Goal: Task Accomplishment & Management: Use online tool/utility

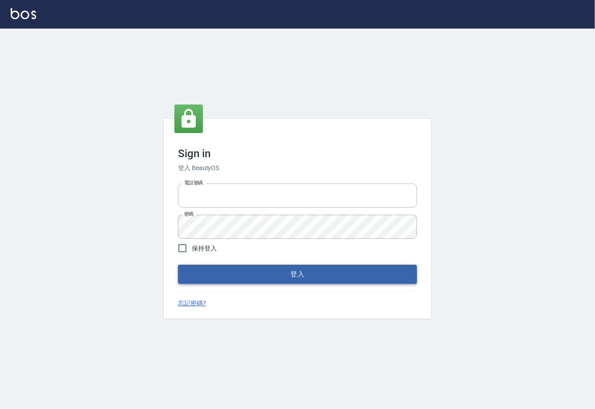
type input "0225929166"
click at [224, 265] on button "登入" at bounding box center [297, 273] width 239 height 19
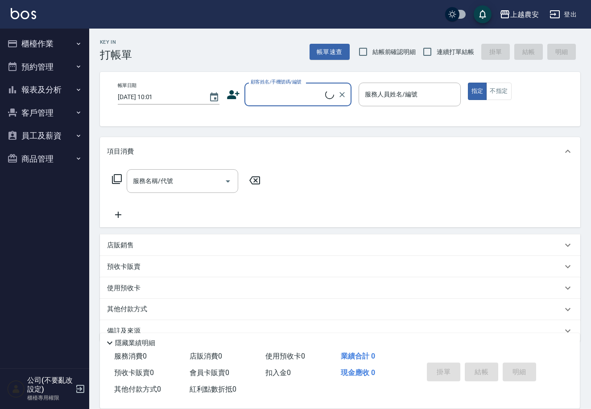
click at [81, 47] on button "櫃檯作業" at bounding box center [45, 43] width 82 height 23
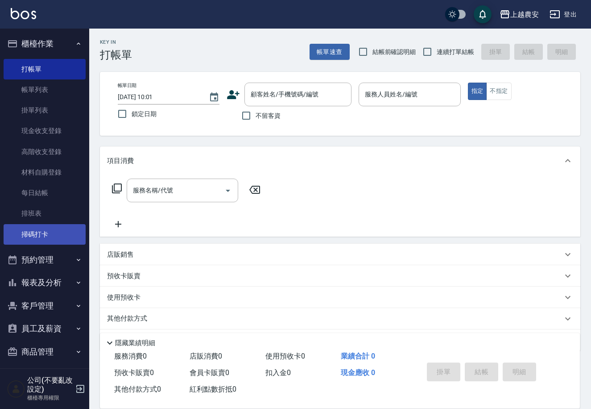
click at [35, 235] on link "掃碼打卡" at bounding box center [45, 234] width 82 height 21
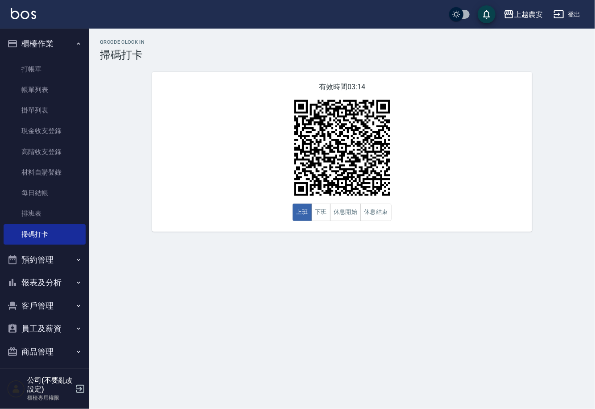
click at [48, 281] on button "報表及分析" at bounding box center [45, 282] width 82 height 23
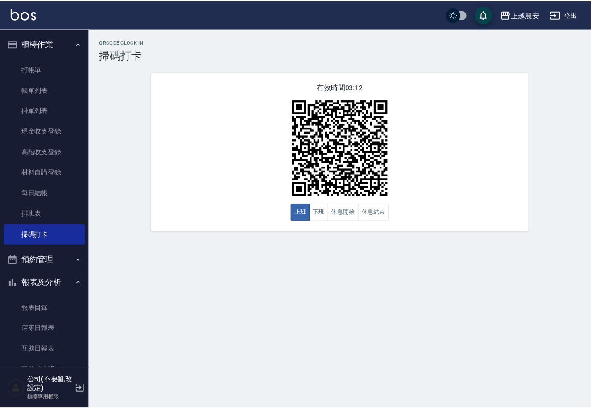
scroll to position [136, 0]
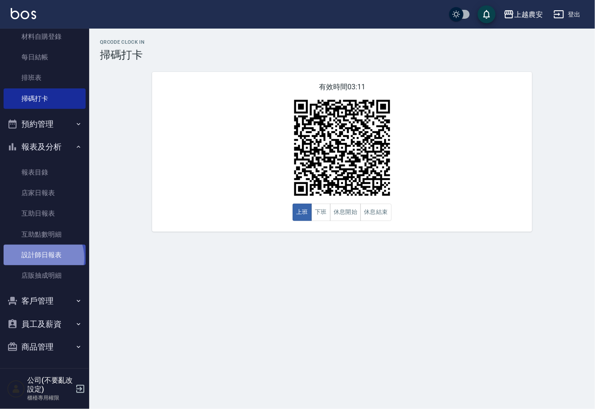
click at [39, 257] on link "設計師日報表" at bounding box center [45, 254] width 82 height 21
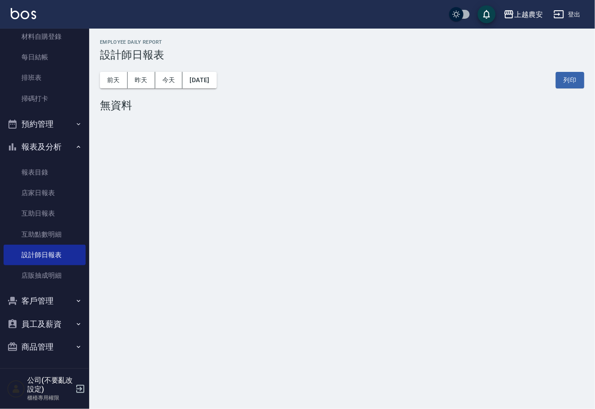
drag, startPoint x: 147, startPoint y: 79, endPoint x: 241, endPoint y: 75, distance: 94.2
click at [147, 79] on button "昨天" at bounding box center [142, 80] width 28 height 17
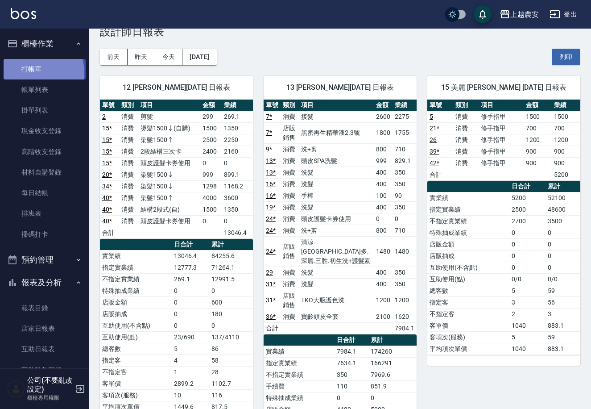
click at [30, 73] on link "打帳單" at bounding box center [45, 69] width 82 height 21
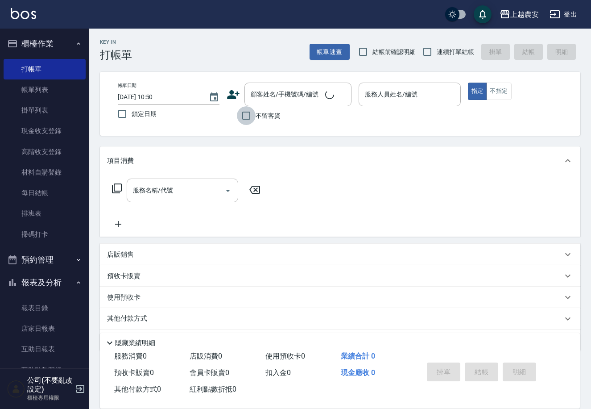
click at [250, 120] on input "不留客資" at bounding box center [246, 115] width 19 height 19
checkbox input "true"
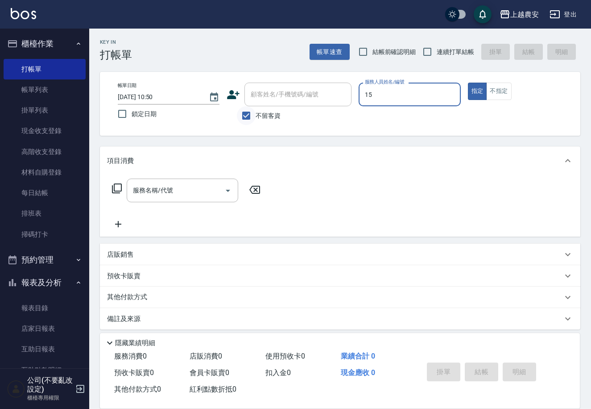
type input "美麗-15"
type button "true"
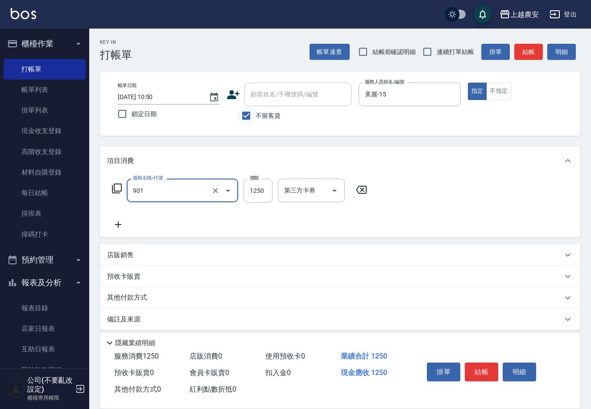
type input "修手指甲(901)"
type input "1000"
click at [479, 365] on button "結帳" at bounding box center [481, 371] width 33 height 19
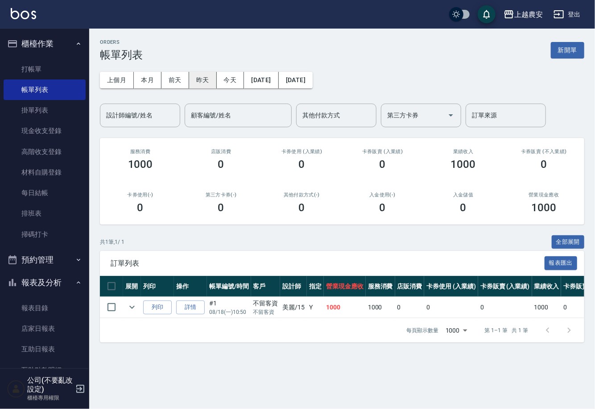
click at [202, 84] on button "昨天" at bounding box center [203, 80] width 28 height 17
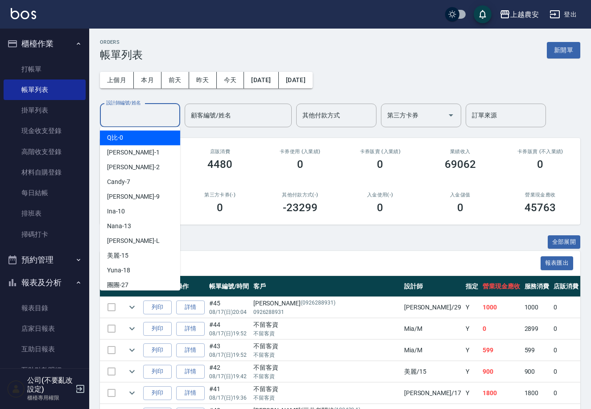
click at [143, 121] on input "設計師編號/姓名" at bounding box center [140, 115] width 72 height 16
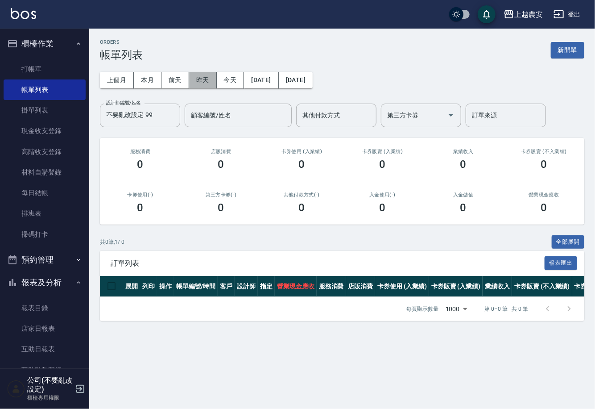
click at [196, 77] on button "昨天" at bounding box center [203, 80] width 28 height 17
click at [152, 117] on input "不要亂改設定-99" at bounding box center [133, 115] width 59 height 16
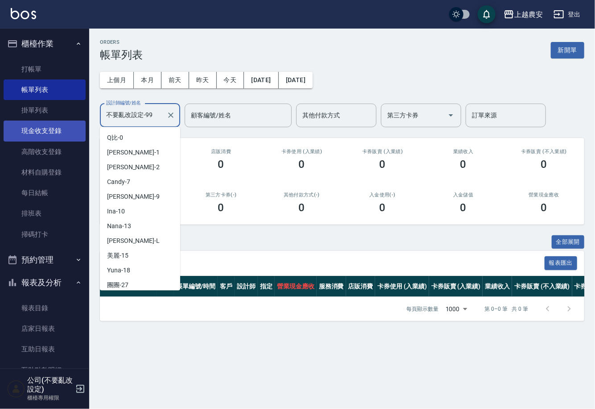
drag, startPoint x: 152, startPoint y: 117, endPoint x: 66, endPoint y: 123, distance: 86.2
click at [66, 123] on div "上越農安 登出 櫃檯作業 打帳單 帳單列表 掛單列表 現金收支登錄 高階收支登錄 材料自購登錄 每日結帳 排班表 掃碼打卡 預約管理 預約管理 單日預約紀錄 …" at bounding box center [297, 204] width 595 height 409
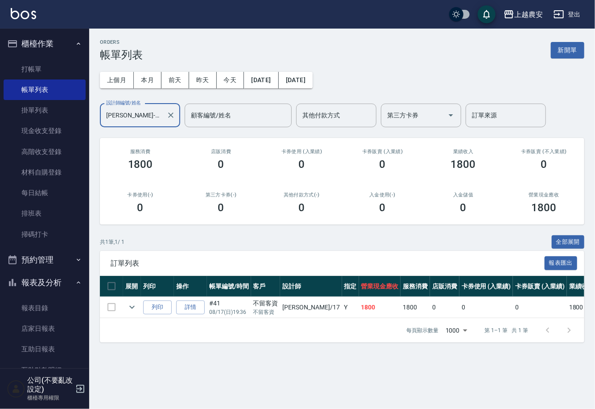
scroll to position [136, 0]
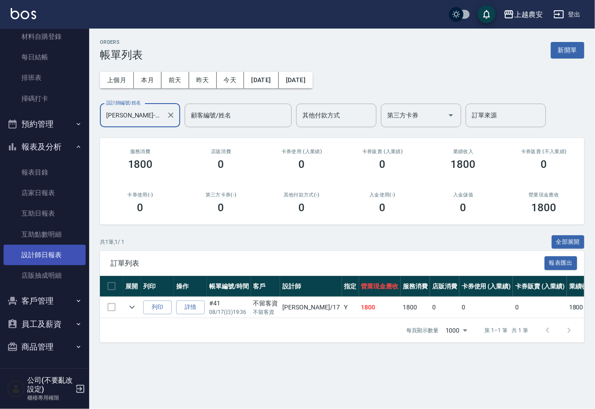
type input "[PERSON_NAME]-17"
click at [40, 252] on link "設計師日報表" at bounding box center [45, 254] width 82 height 21
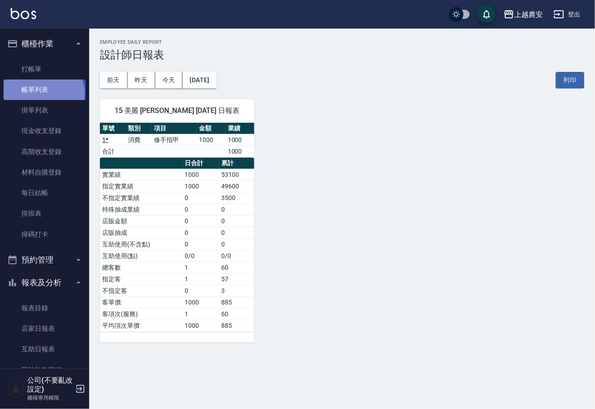
click at [40, 94] on link "帳單列表" at bounding box center [45, 89] width 82 height 21
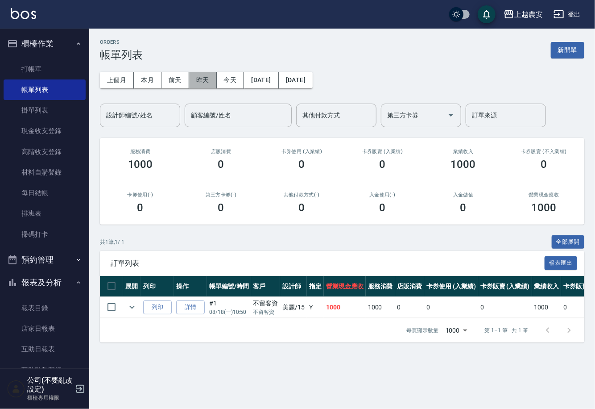
click at [198, 81] on button "昨天" at bounding box center [203, 80] width 28 height 17
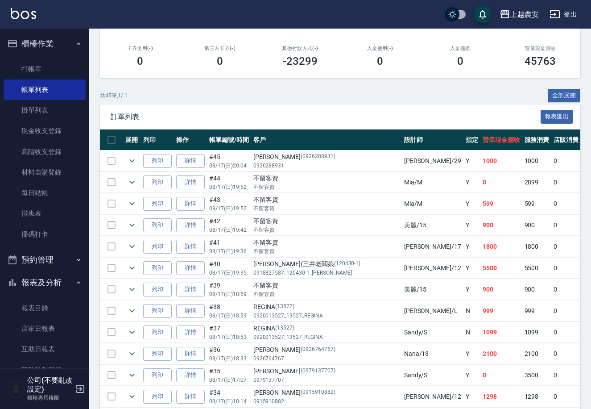
scroll to position [136, 0]
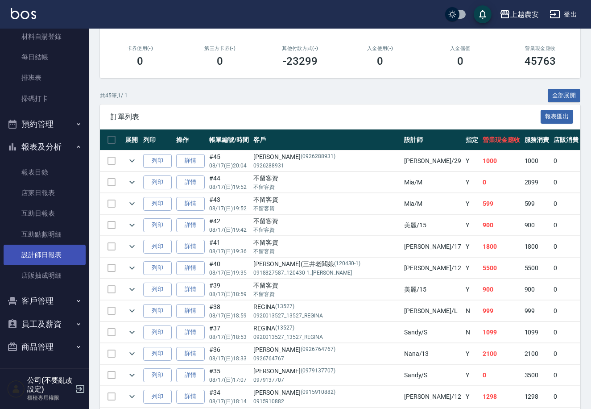
click at [52, 253] on link "設計師日報表" at bounding box center [45, 254] width 82 height 21
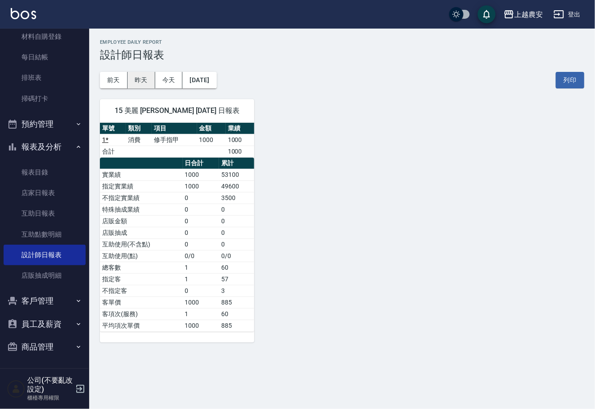
click at [142, 79] on button "昨天" at bounding box center [142, 80] width 28 height 17
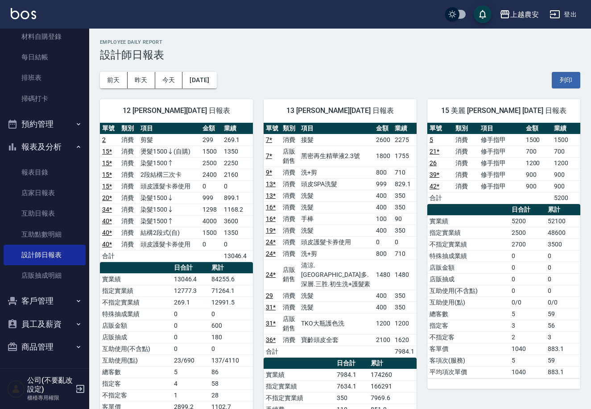
click at [302, 86] on div "[DATE] [DATE] [DATE] [DATE] 列印" at bounding box center [340, 80] width 480 height 38
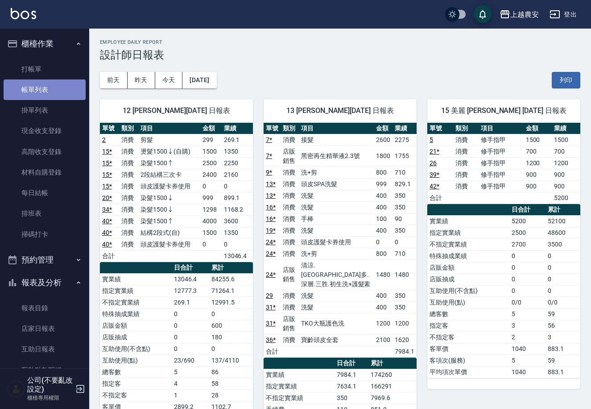
click at [57, 87] on link "帳單列表" at bounding box center [45, 89] width 82 height 21
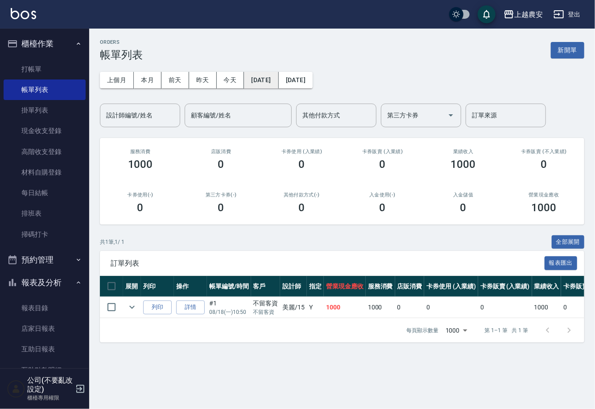
click at [255, 79] on button "[DATE]" at bounding box center [261, 80] width 34 height 17
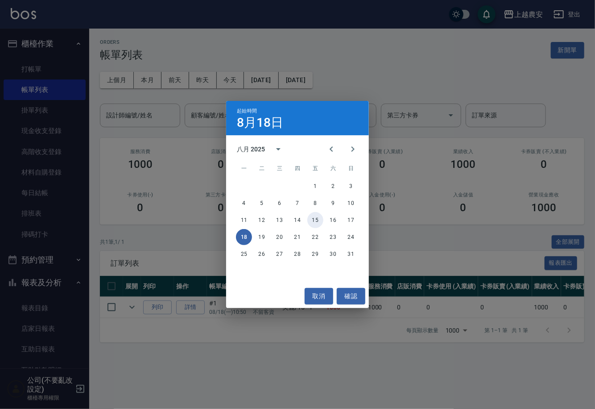
drag, startPoint x: 315, startPoint y: 219, endPoint x: 325, endPoint y: 172, distance: 48.3
click at [314, 219] on button "15" at bounding box center [315, 220] width 16 height 16
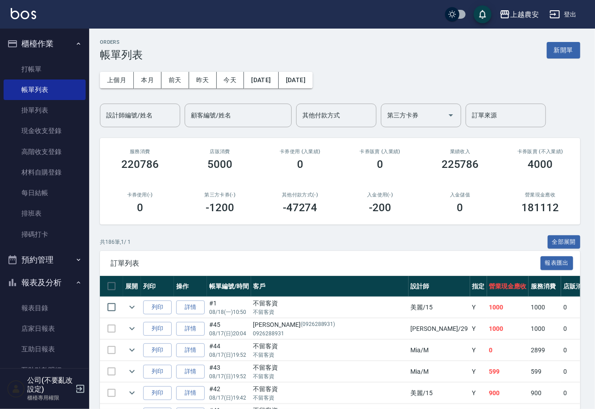
click at [314, 77] on div "結束時間 8月18日 八月 2025 一 二 三 四 五 六 日 1 2 3 4 5 6 7 8 9 10 11 12 13 14 15 16 17 18 1…" at bounding box center [297, 204] width 595 height 409
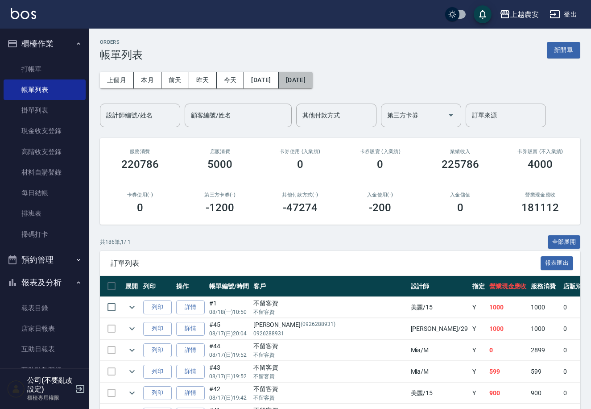
click at [313, 77] on button "[DATE]" at bounding box center [296, 80] width 34 height 17
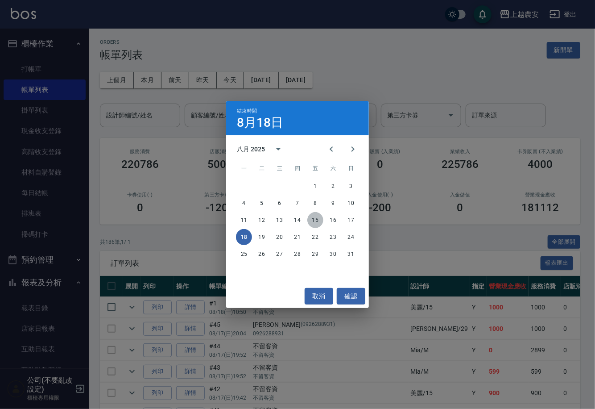
click at [315, 223] on button "15" at bounding box center [315, 220] width 16 height 16
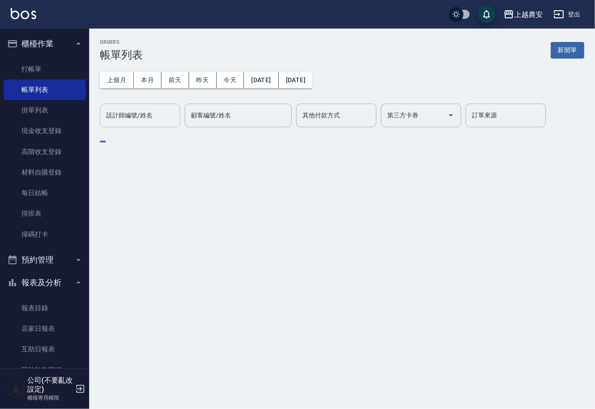
click at [153, 110] on input "設計師編號/姓名" at bounding box center [140, 115] width 72 height 16
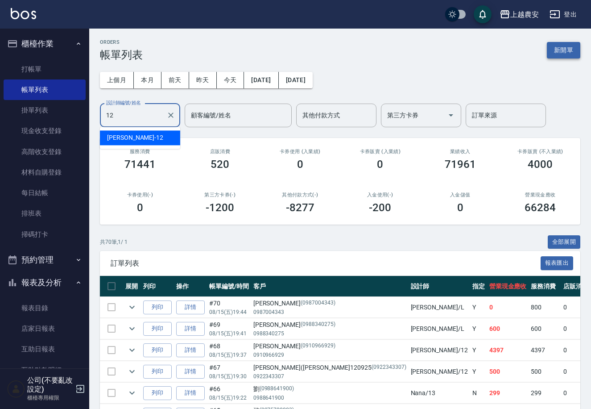
type input "12"
click at [563, 46] on button "新開單" at bounding box center [563, 50] width 33 height 17
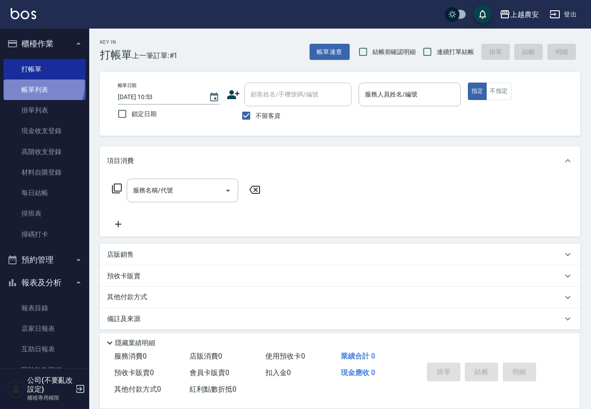
click at [42, 85] on link "帳單列表" at bounding box center [45, 89] width 82 height 21
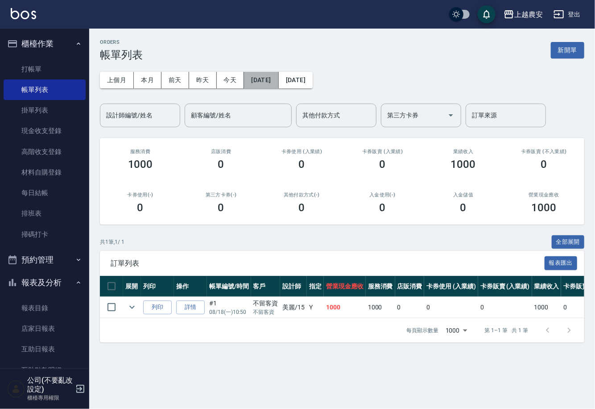
click at [254, 74] on button "[DATE]" at bounding box center [261, 80] width 34 height 17
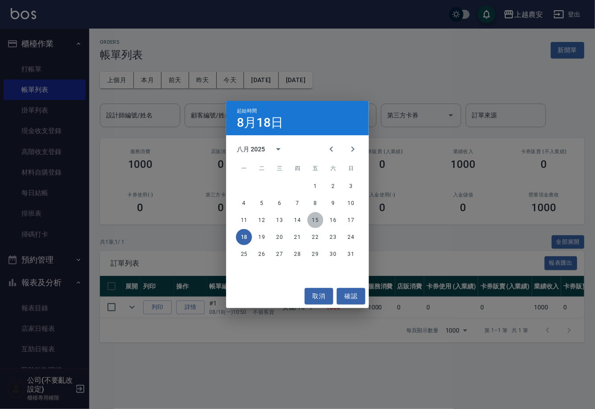
click at [312, 220] on button "15" at bounding box center [315, 220] width 16 height 16
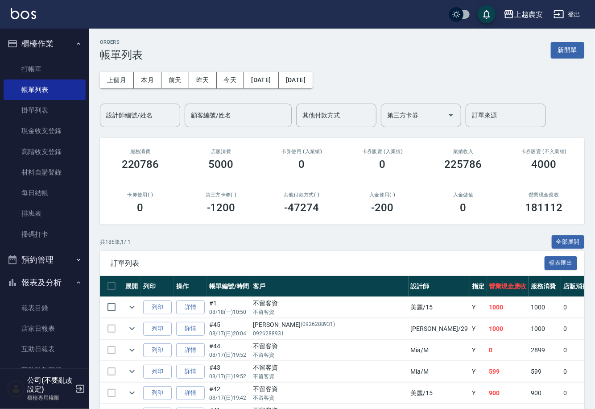
click at [310, 219] on div "其他付款方式(-) -47274" at bounding box center [301, 202] width 81 height 43
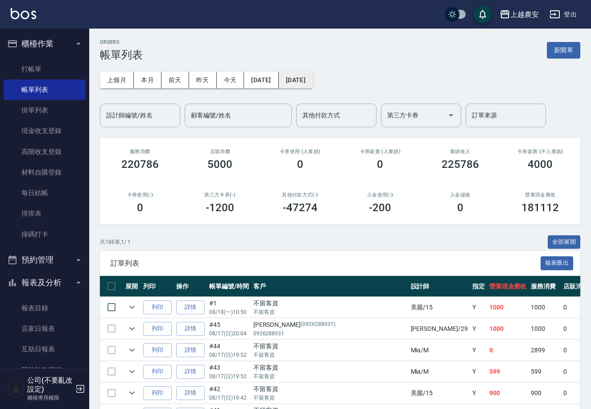
click at [313, 83] on button "[DATE]" at bounding box center [296, 80] width 34 height 17
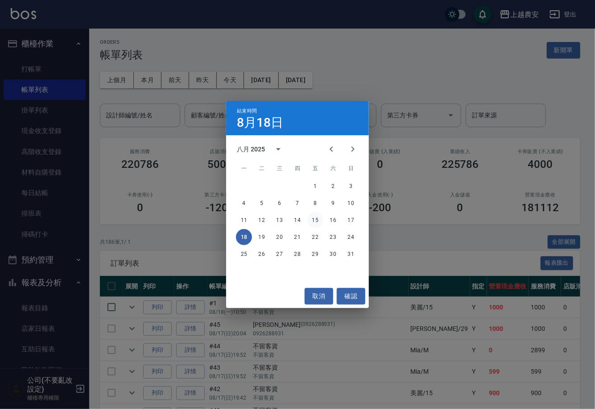
click at [318, 221] on button "15" at bounding box center [315, 220] width 16 height 16
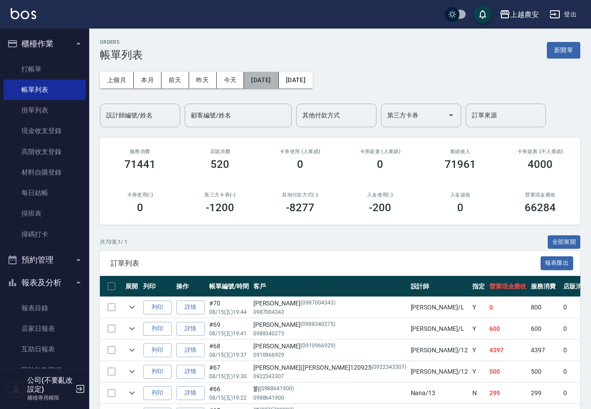
click at [276, 78] on button "[DATE]" at bounding box center [261, 80] width 34 height 17
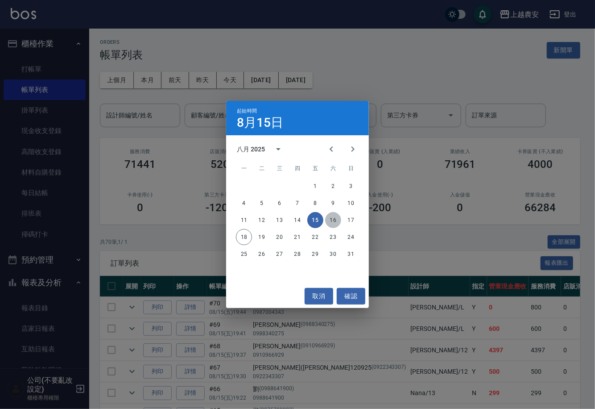
click at [333, 222] on button "16" at bounding box center [333, 220] width 16 height 16
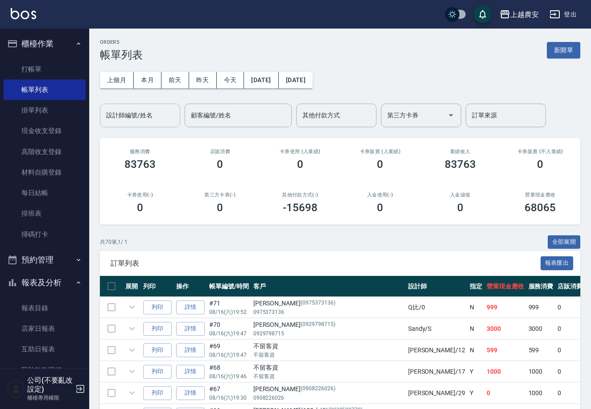
click at [157, 120] on input "設計師編號/姓名" at bounding box center [140, 115] width 72 height 16
click at [138, 138] on div "[PERSON_NAME] -12" at bounding box center [140, 137] width 80 height 15
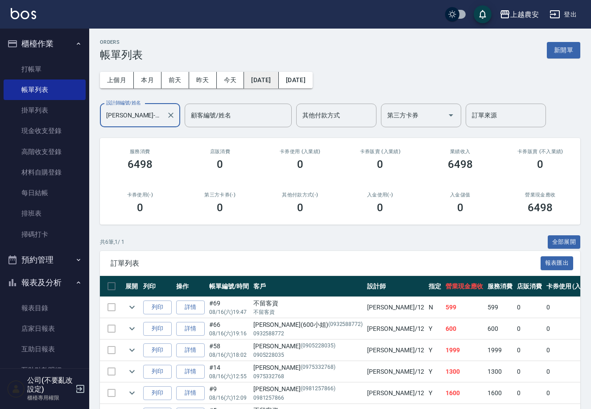
type input "[PERSON_NAME]-12"
click at [271, 79] on button "[DATE]" at bounding box center [261, 80] width 34 height 17
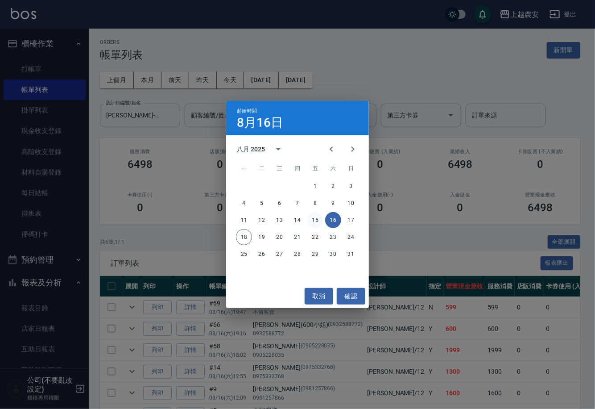
click at [317, 219] on button "15" at bounding box center [315, 220] width 16 height 16
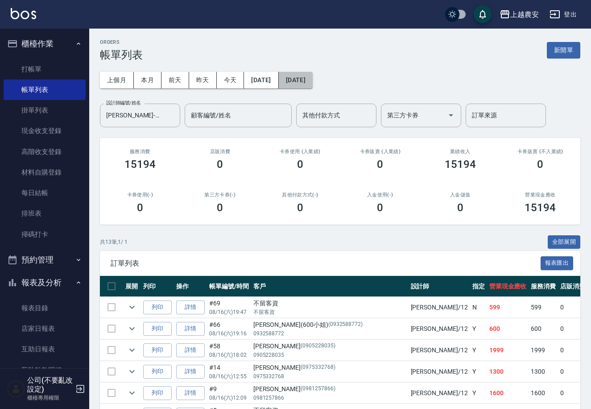
click at [292, 77] on button "[DATE]" at bounding box center [296, 80] width 34 height 17
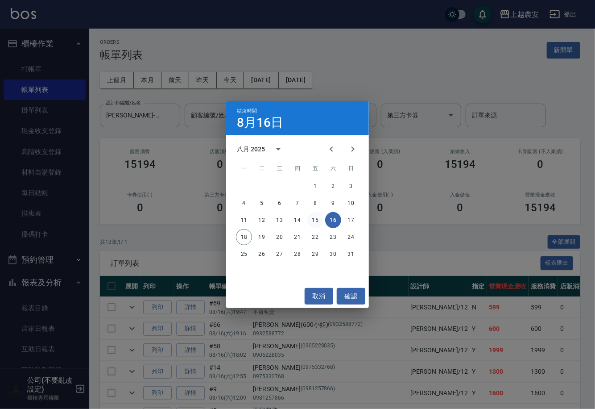
click at [315, 223] on button "15" at bounding box center [315, 220] width 16 height 16
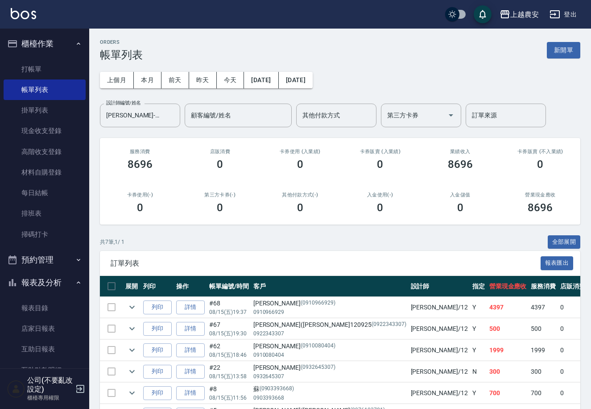
scroll to position [81, 0]
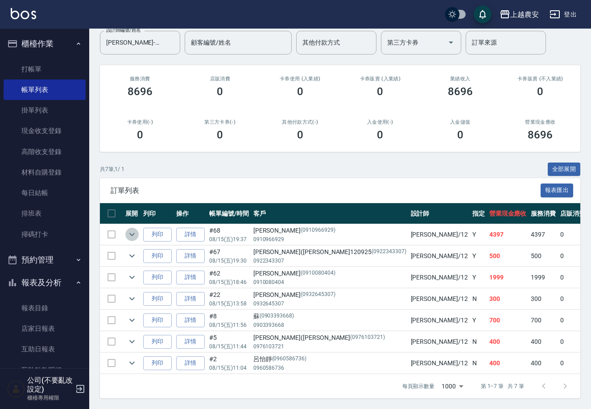
click at [129, 229] on icon "expand row" at bounding box center [132, 234] width 11 height 11
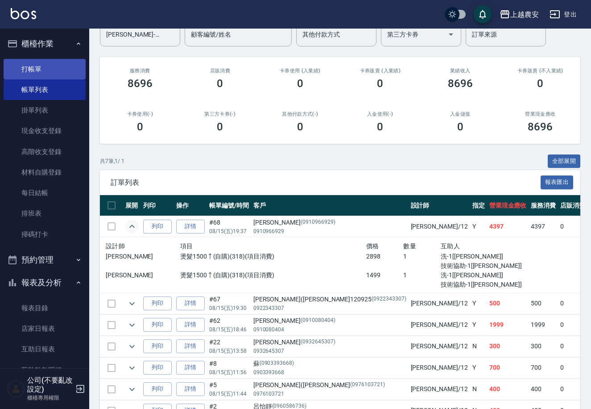
click at [49, 66] on link "打帳單" at bounding box center [45, 69] width 82 height 21
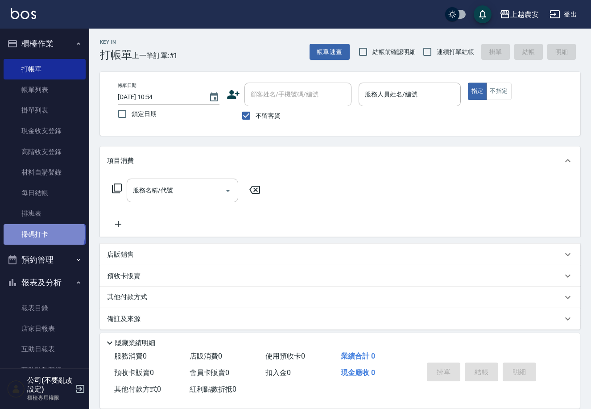
click at [43, 232] on link "掃碼打卡" at bounding box center [45, 234] width 82 height 21
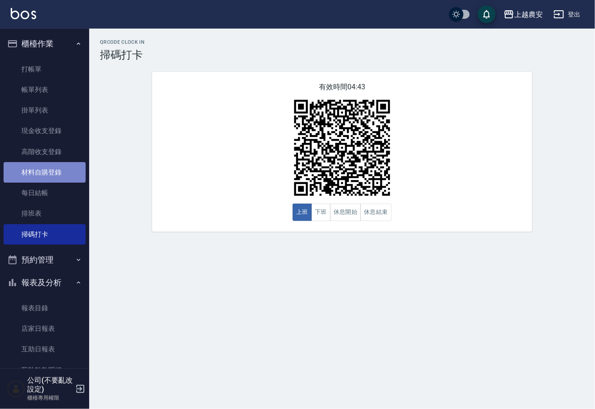
click at [50, 171] on link "材料自購登錄" at bounding box center [45, 172] width 82 height 21
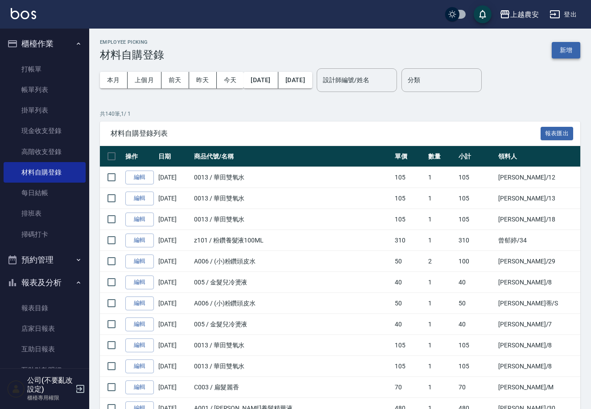
click at [569, 51] on button "新增" at bounding box center [566, 50] width 29 height 17
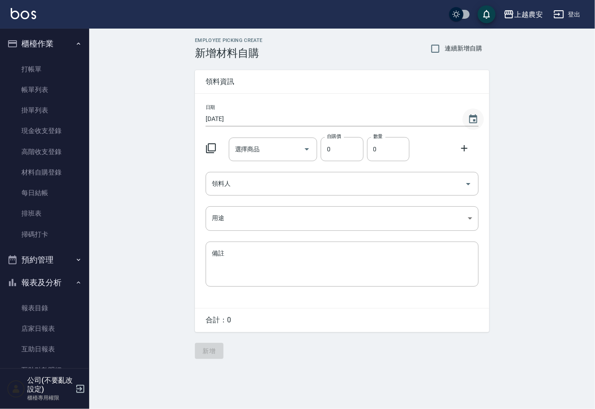
click at [475, 121] on icon "Choose date, selected date is 2025-08-18" at bounding box center [473, 119] width 11 height 11
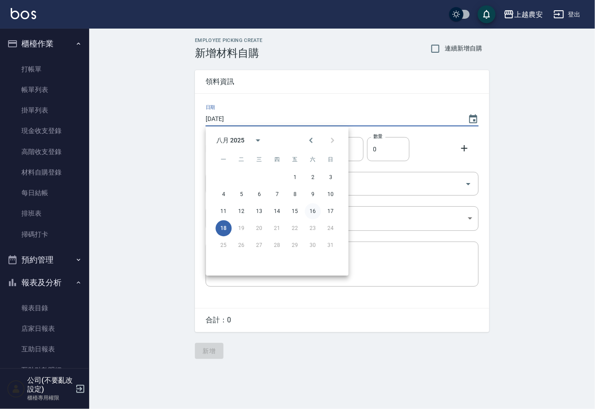
click at [311, 210] on button "16" at bounding box center [313, 211] width 16 height 16
type input "[DATE]"
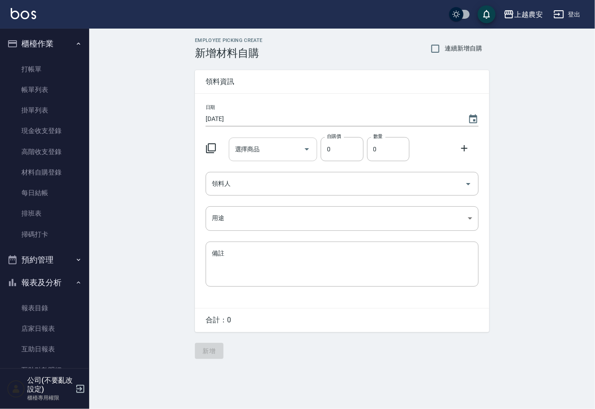
click at [274, 152] on input "選擇商品" at bounding box center [266, 149] width 67 height 16
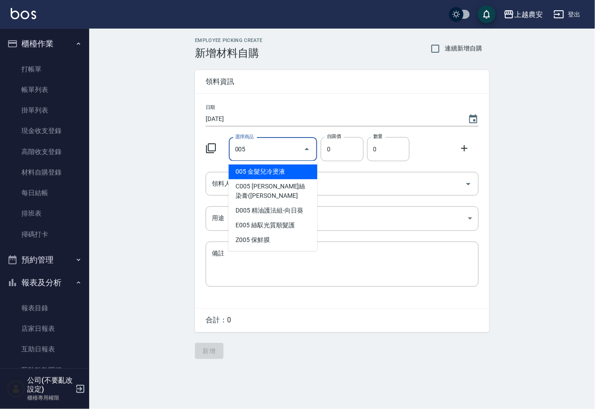
type input "金髮兒冷燙液"
type input "40"
type input "1"
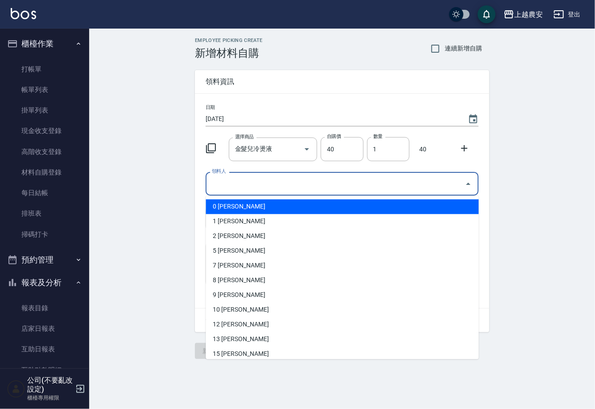
click at [276, 186] on input "領料人" at bounding box center [336, 184] width 252 height 16
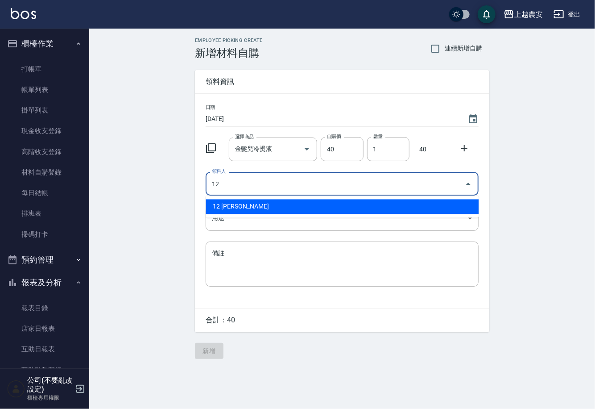
click at [218, 208] on li "12 [PERSON_NAME]" at bounding box center [342, 206] width 273 height 15
type input "12 [PERSON_NAME]"
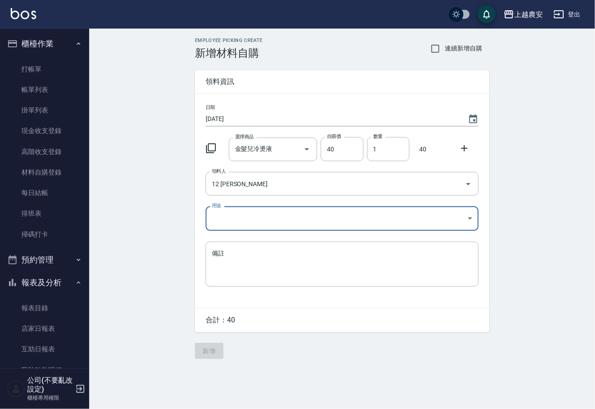
click at [222, 222] on body "上越農安 登出 櫃檯作業 打帳單 帳單列表 掛單列表 現金收支登錄 高階收支登錄 材料自購登錄 每日結帳 排班表 掃碼打卡 預約管理 預約管理 單日預約紀錄 …" at bounding box center [297, 204] width 595 height 409
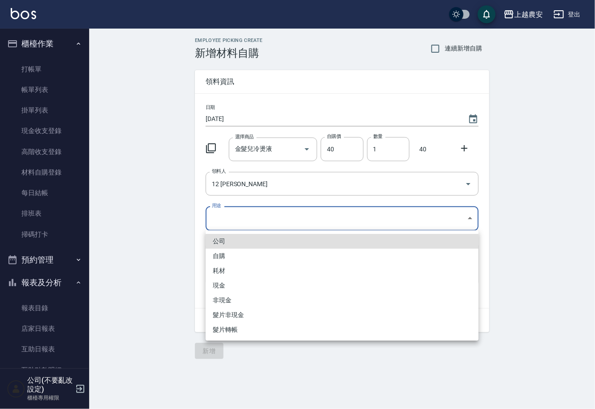
click at [223, 254] on li "自購" at bounding box center [342, 255] width 273 height 15
type input "自購"
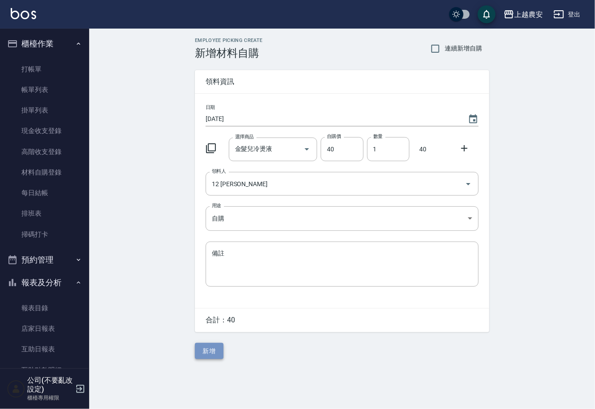
click at [213, 349] on button "新增" at bounding box center [209, 351] width 29 height 17
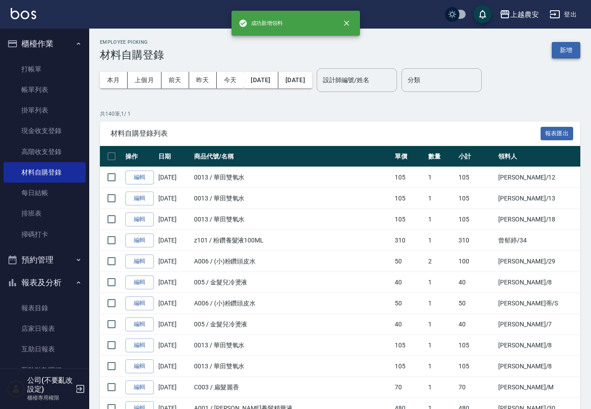
click at [565, 52] on button "新增" at bounding box center [566, 50] width 29 height 17
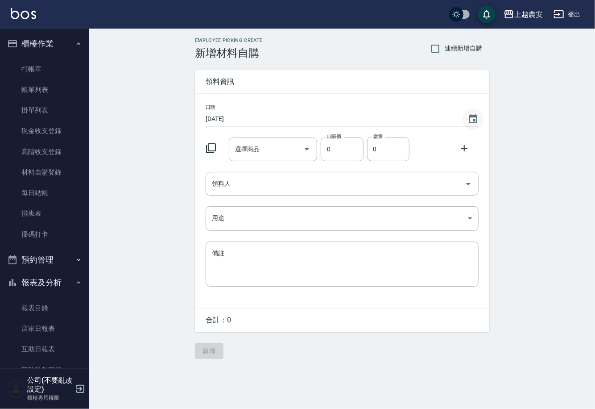
click at [472, 112] on button "Choose date, selected date is 2025-08-18" at bounding box center [473, 118] width 21 height 21
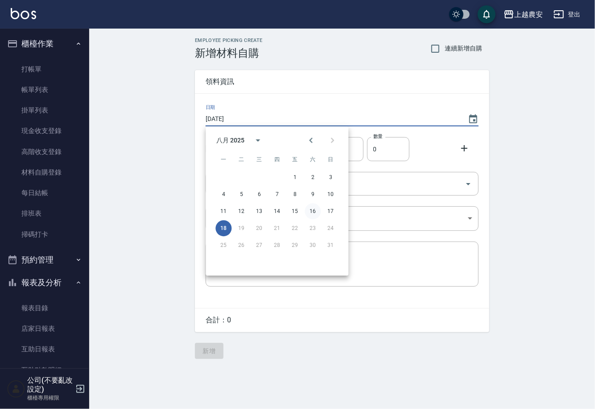
click at [312, 211] on button "16" at bounding box center [313, 211] width 16 height 16
type input "[DATE]"
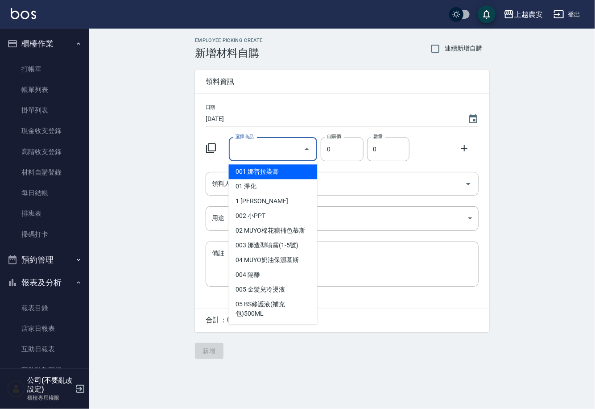
click at [284, 147] on input "選擇商品" at bounding box center [266, 149] width 67 height 16
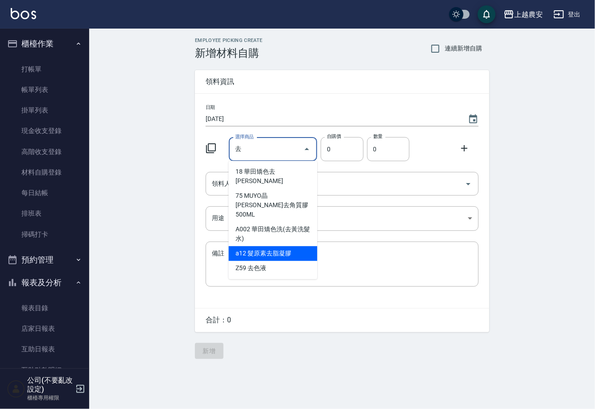
click at [273, 246] on li "a12 髮原素去脂凝膠" at bounding box center [273, 253] width 89 height 15
type input "髮原素去脂凝膠"
type input "293"
type input "1"
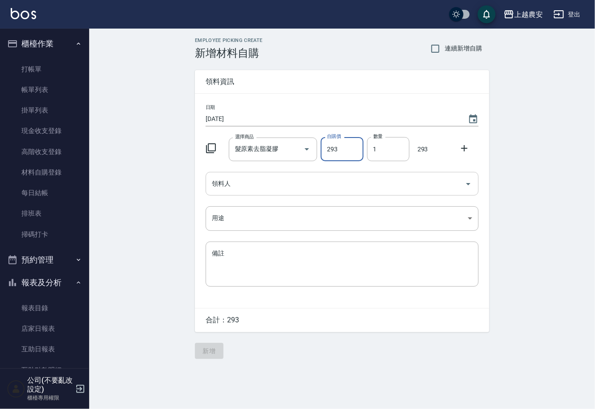
click at [248, 186] on input "領料人" at bounding box center [336, 184] width 252 height 16
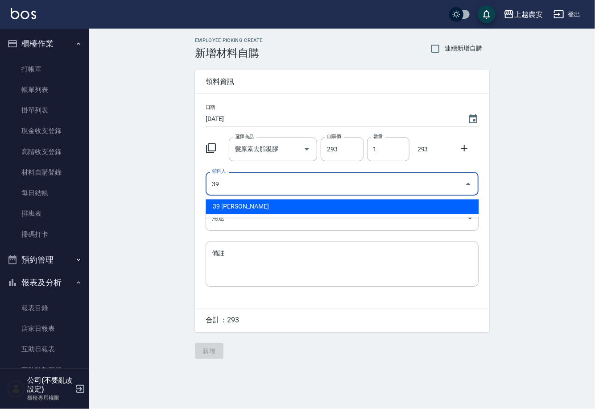
click at [237, 203] on li "39 [PERSON_NAME]" at bounding box center [342, 206] width 273 height 15
type input "39 [PERSON_NAME]"
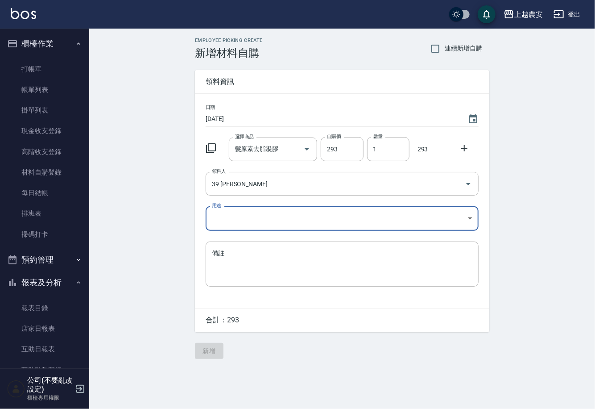
click at [216, 220] on body "上越農安 登出 櫃檯作業 打帳單 帳單列表 掛單列表 現金收支登錄 高階收支登錄 材料自購登錄 每日結帳 排班表 掃碼打卡 預約管理 預約管理 單日預約紀錄 …" at bounding box center [297, 204] width 595 height 409
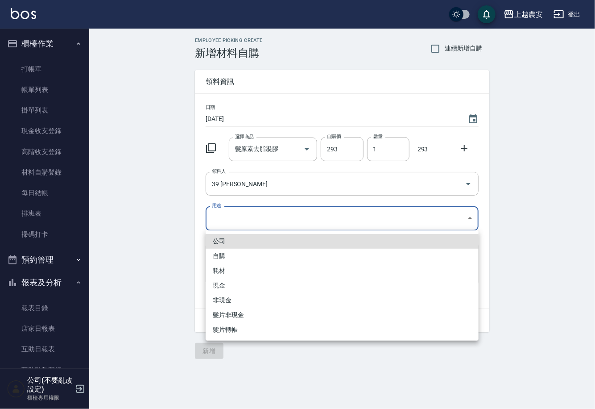
click at [223, 254] on li "自購" at bounding box center [342, 255] width 273 height 15
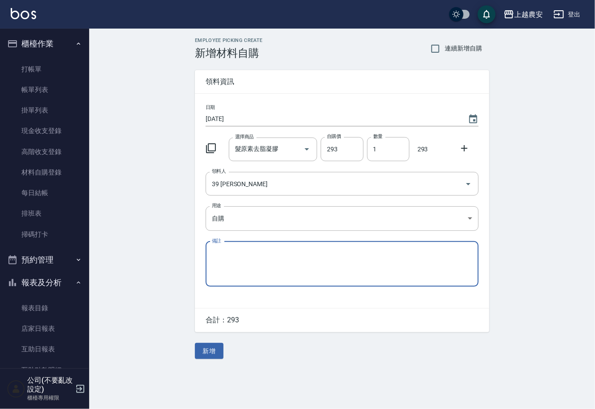
type input "自購"
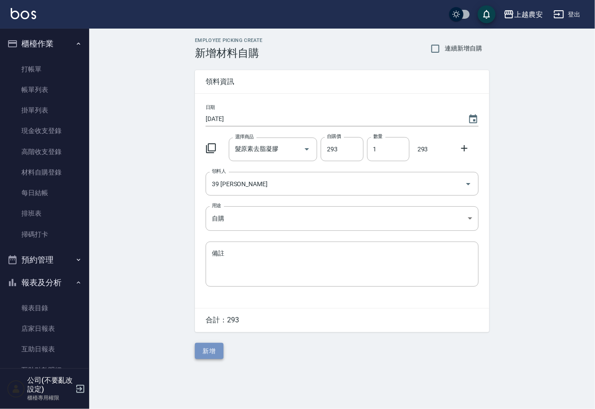
click at [214, 351] on button "新增" at bounding box center [209, 351] width 29 height 17
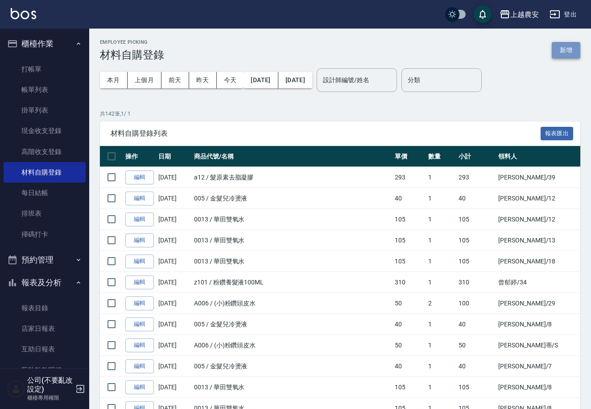
click at [569, 50] on button "新增" at bounding box center [566, 50] width 29 height 17
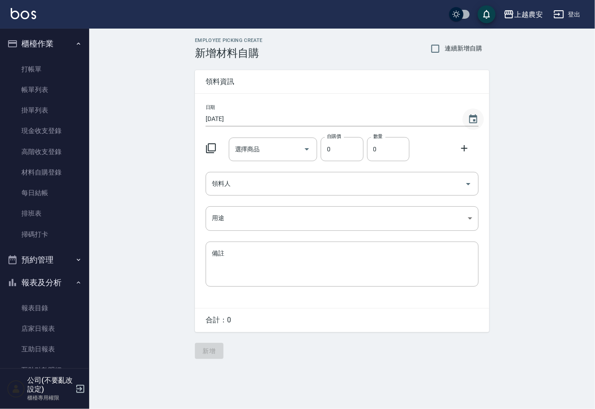
click at [472, 118] on icon "Choose date, selected date is 2025-08-18" at bounding box center [473, 119] width 11 height 11
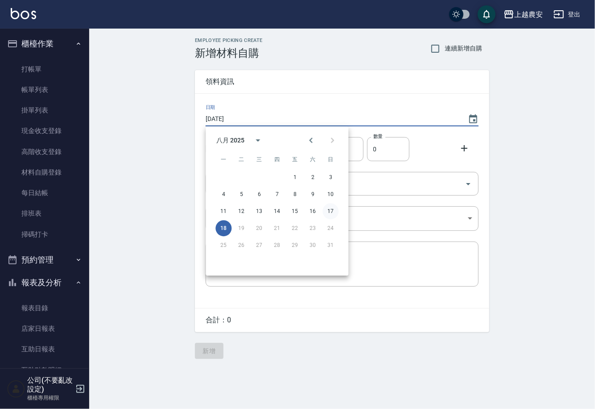
click at [335, 207] on button "17" at bounding box center [330, 211] width 16 height 16
type input "[DATE]"
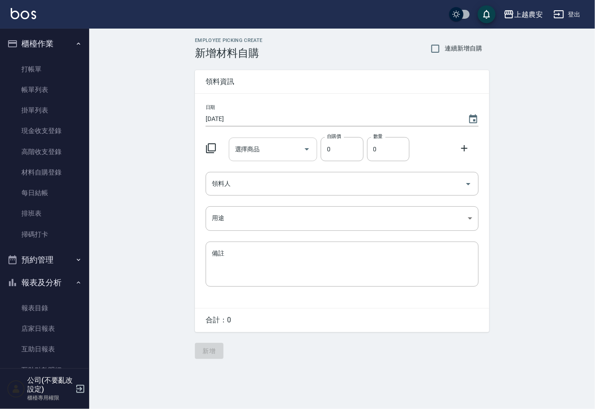
click at [289, 154] on input "選擇商品" at bounding box center [266, 149] width 67 height 16
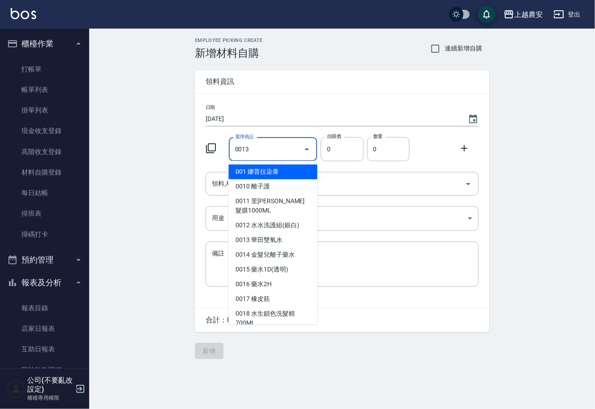
type input "華田雙氧水"
type input "105"
type input "1"
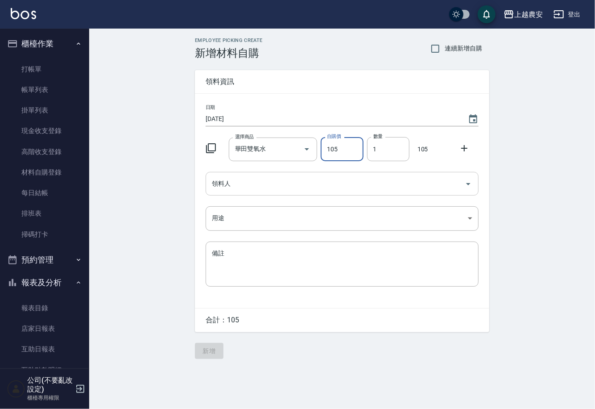
click at [269, 188] on input "領料人" at bounding box center [336, 184] width 252 height 16
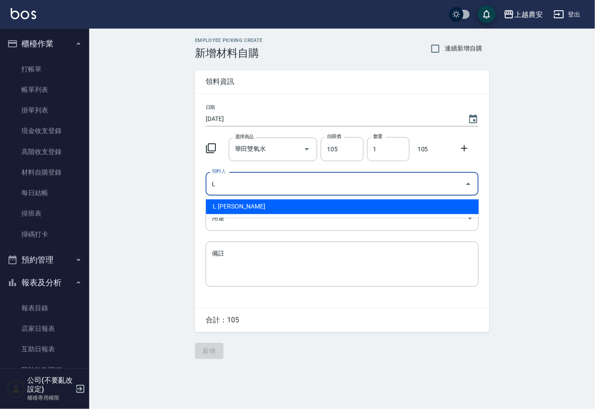
click at [222, 203] on li "L [PERSON_NAME]" at bounding box center [342, 206] width 273 height 15
type input "L [PERSON_NAME]"
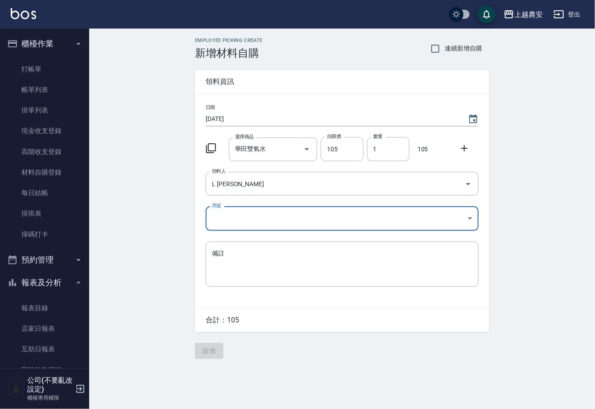
click at [223, 220] on body "上越農安 登出 櫃檯作業 打帳單 帳單列表 掛單列表 現金收支登錄 高階收支登錄 材料自購登錄 每日結帳 排班表 掃碼打卡 預約管理 預約管理 單日預約紀錄 …" at bounding box center [297, 204] width 595 height 409
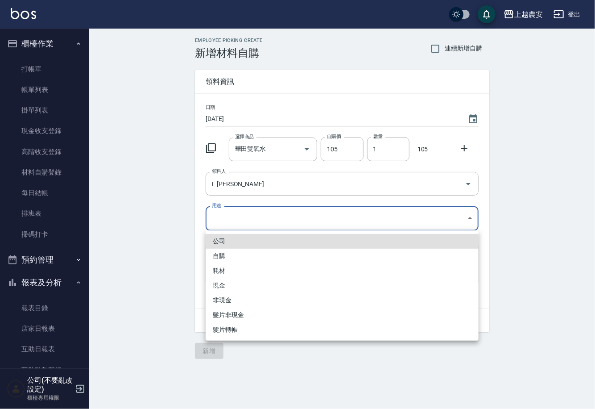
click at [218, 255] on li "自購" at bounding box center [342, 255] width 273 height 15
type input "自購"
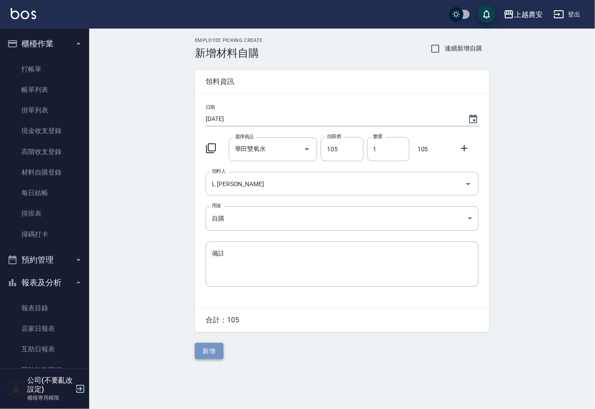
click at [219, 353] on button "新增" at bounding box center [209, 351] width 29 height 17
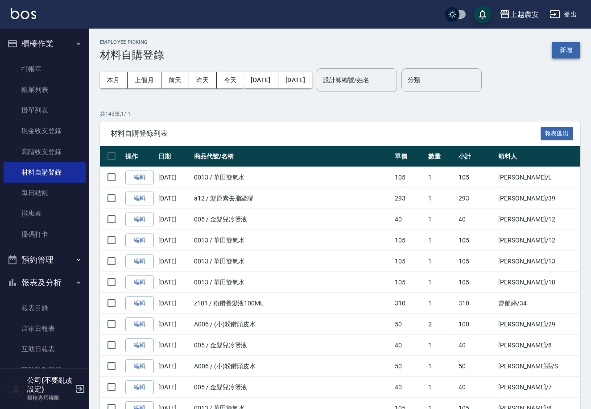
click at [567, 51] on button "新增" at bounding box center [566, 50] width 29 height 17
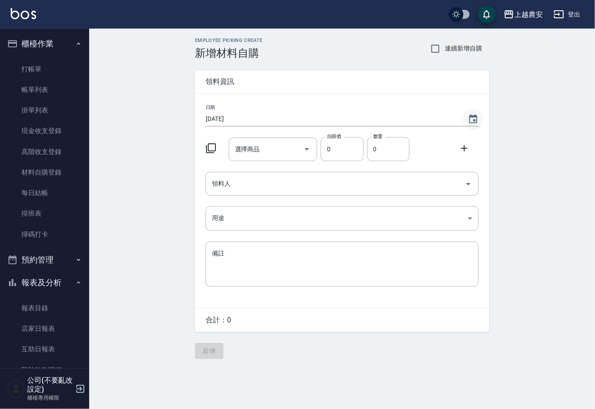
click at [473, 116] on icon "Choose date, selected date is 2025-08-18" at bounding box center [473, 118] width 8 height 9
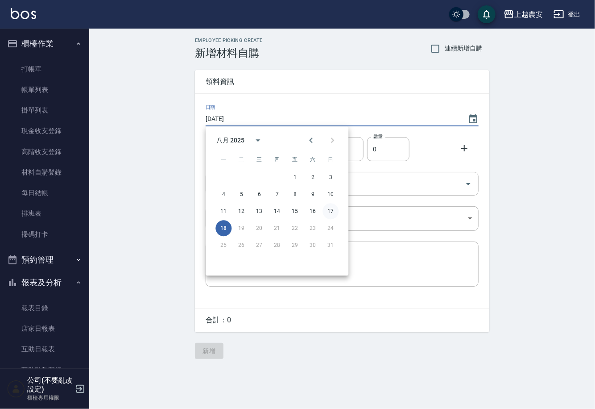
click at [331, 209] on button "17" at bounding box center [330, 211] width 16 height 16
type input "[DATE]"
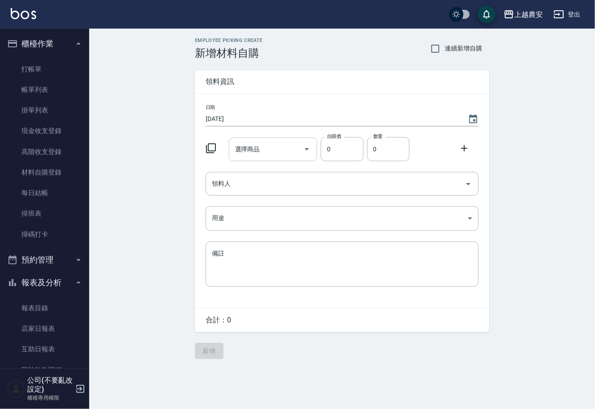
click at [274, 140] on div "選擇商品" at bounding box center [273, 149] width 89 height 24
type input "草"
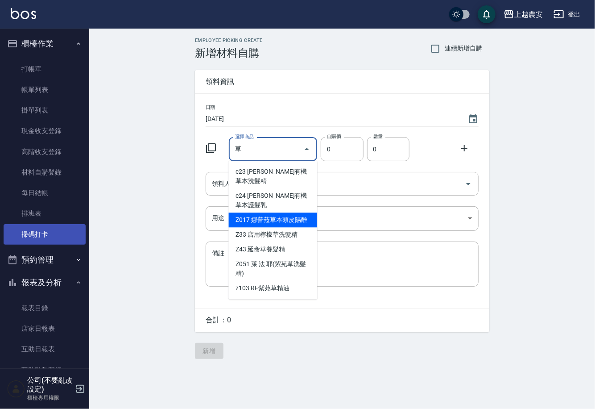
click at [36, 240] on link "掃碼打卡" at bounding box center [45, 234] width 82 height 21
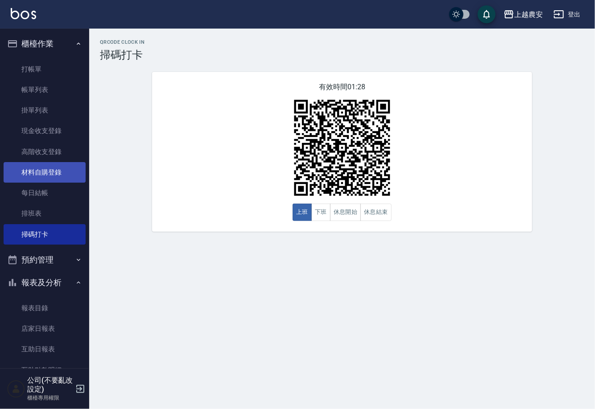
click at [56, 169] on link "材料自購登錄" at bounding box center [45, 172] width 82 height 21
click at [42, 168] on link "材料自購登錄" at bounding box center [45, 172] width 82 height 21
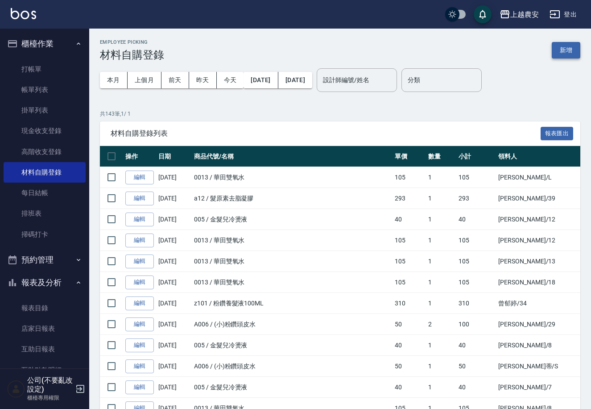
click at [561, 51] on button "新增" at bounding box center [566, 50] width 29 height 17
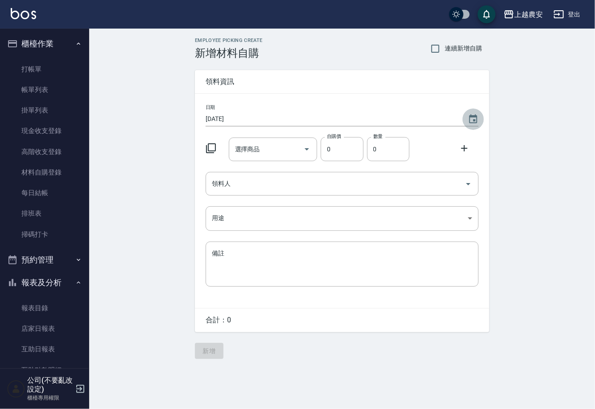
click at [470, 114] on icon "Choose date, selected date is 2025-08-18" at bounding box center [473, 119] width 11 height 11
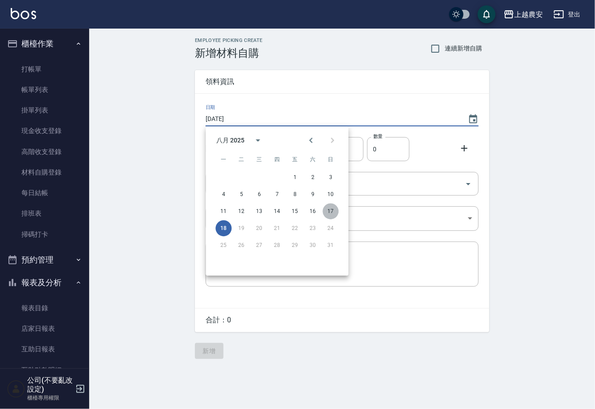
click at [334, 207] on button "17" at bounding box center [330, 211] width 16 height 16
type input "[DATE]"
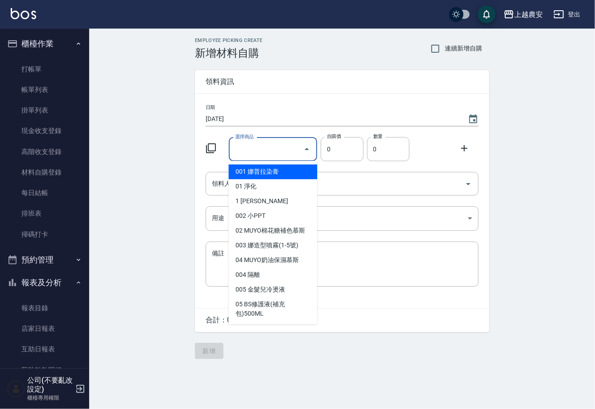
drag, startPoint x: 259, startPoint y: 151, endPoint x: 419, endPoint y: 285, distance: 209.0
click at [259, 151] on input "選擇商品" at bounding box center [266, 149] width 67 height 16
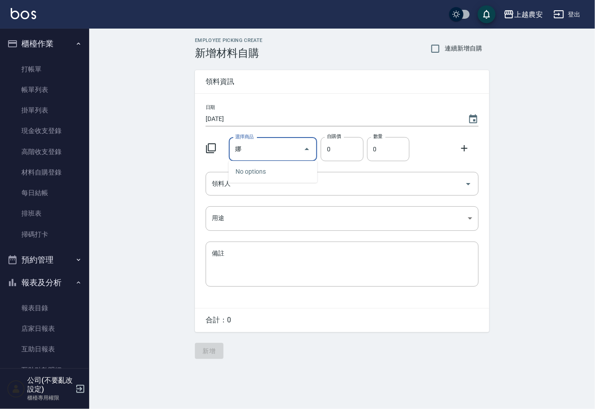
click at [277, 150] on input "娜" at bounding box center [266, 149] width 67 height 16
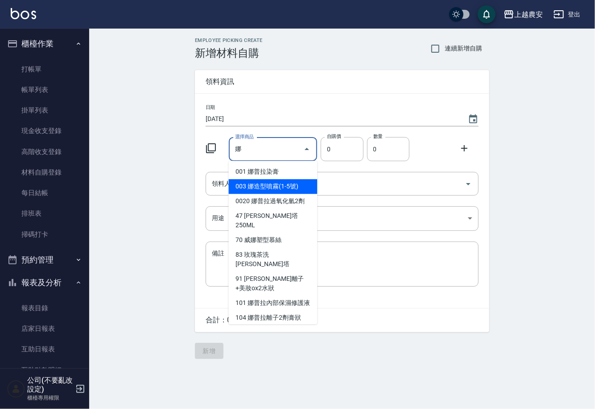
type input "娜普拉頭皮隔離"
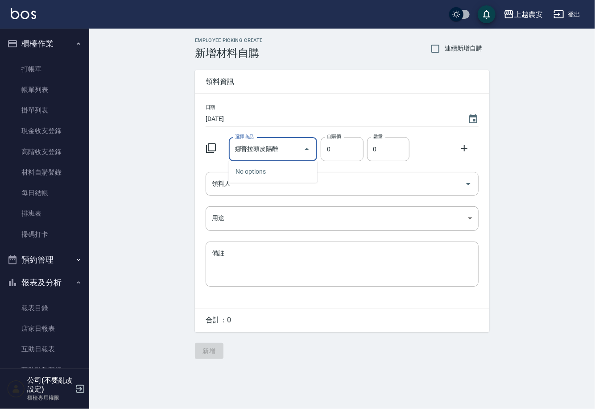
drag, startPoint x: 282, startPoint y: 153, endPoint x: 222, endPoint y: 154, distance: 60.2
click at [222, 154] on div "選擇商品 娜普拉頭皮隔離 選擇商品 自購價 0 自購價 數量 0 數量" at bounding box center [340, 147] width 277 height 28
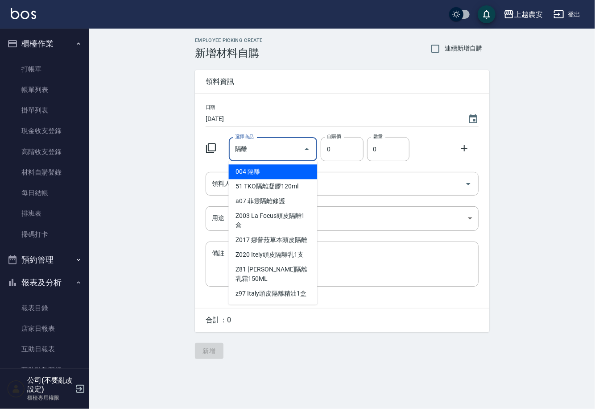
click at [297, 233] on li "Z017 娜普菈草本頭皮隔離" at bounding box center [273, 239] width 89 height 15
type input "[PERSON_NAME]草本頭皮隔離"
type input "325"
type input "1"
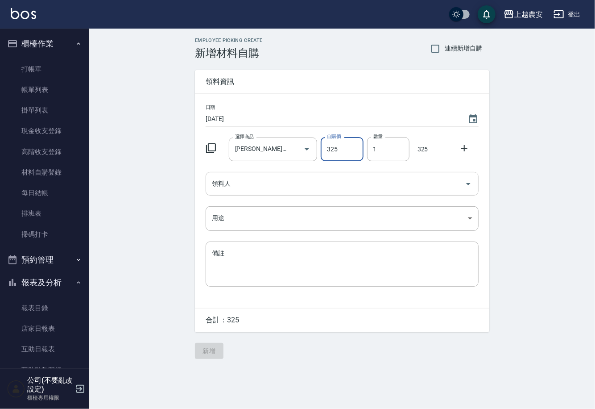
click at [249, 186] on input "領料人" at bounding box center [336, 184] width 252 height 16
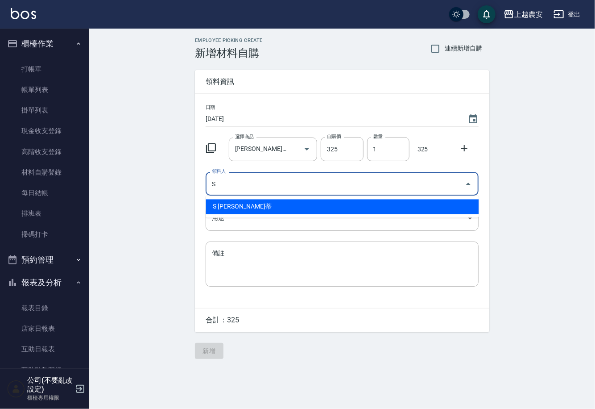
click at [242, 202] on li "S [PERSON_NAME]蒂" at bounding box center [342, 206] width 273 height 15
type input "S [PERSON_NAME]蒂"
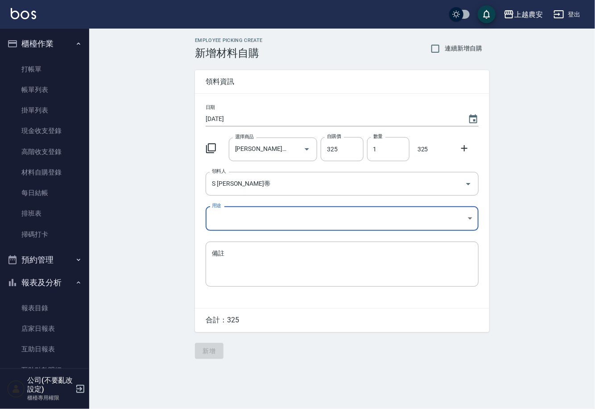
click at [236, 219] on body "上越農安 登出 櫃檯作業 打帳單 帳單列表 掛單列表 現金收支登錄 高階收支登錄 材料自購登錄 每日結帳 排班表 掃碼打卡 預約管理 預約管理 單日預約紀錄 …" at bounding box center [297, 204] width 595 height 409
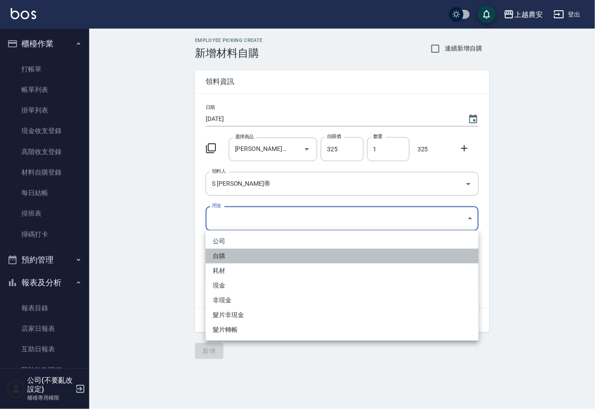
click at [225, 257] on li "自購" at bounding box center [342, 255] width 273 height 15
type input "自購"
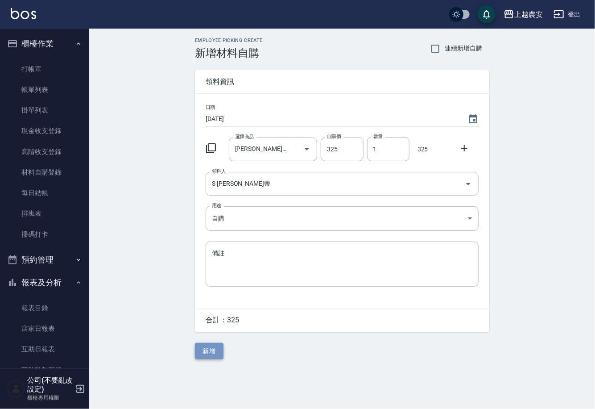
click at [213, 349] on button "新增" at bounding box center [209, 351] width 29 height 17
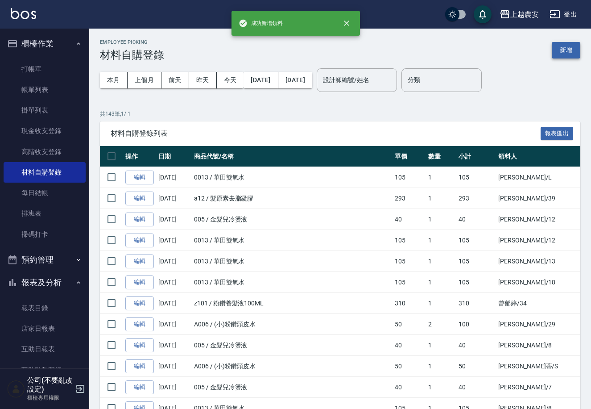
click at [563, 47] on button "新增" at bounding box center [566, 50] width 29 height 17
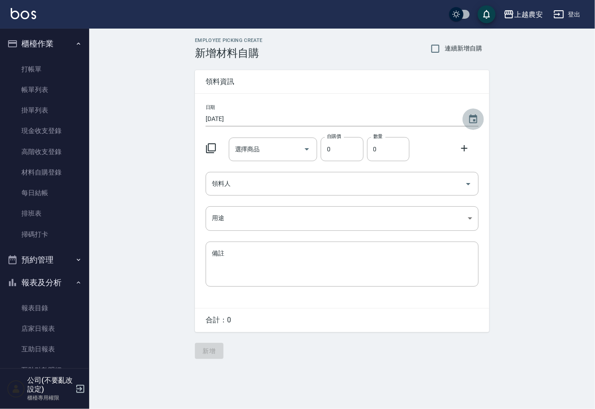
click at [470, 117] on icon "Choose date, selected date is 2025-08-18" at bounding box center [473, 118] width 8 height 9
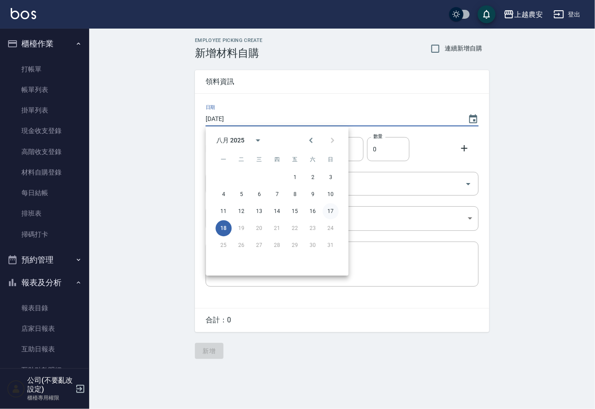
click at [327, 212] on button "17" at bounding box center [330, 211] width 16 height 16
type input "[DATE]"
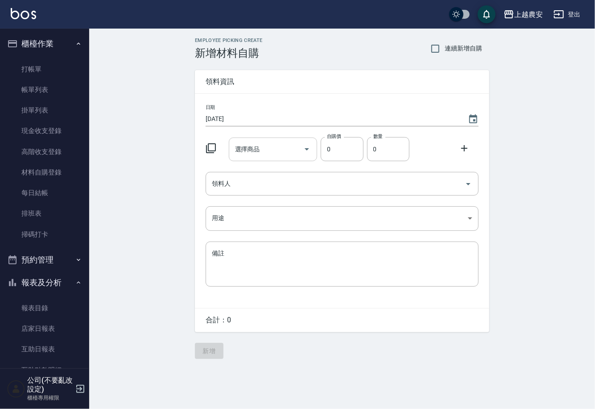
click at [286, 140] on div "選擇商品" at bounding box center [273, 149] width 89 height 24
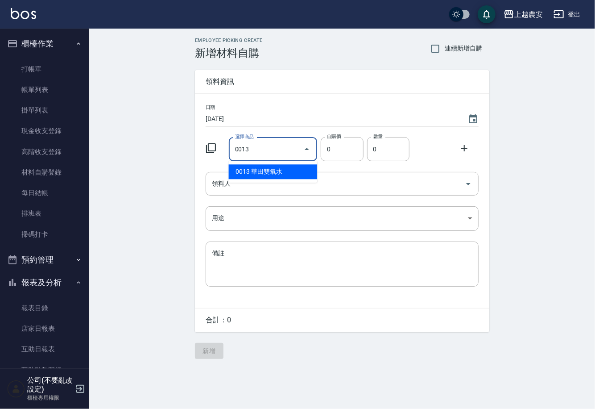
type input "華田雙氧水"
type input "105"
type input "1"
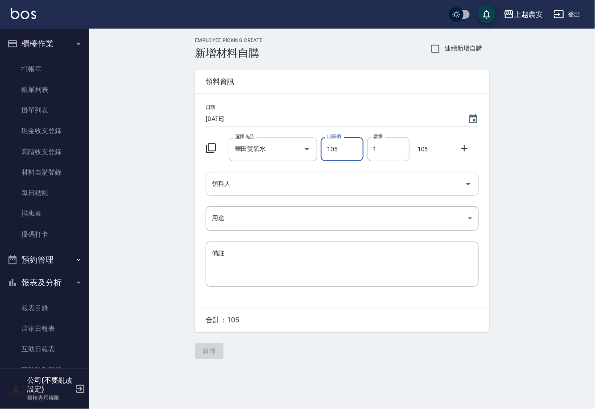
click at [281, 195] on div "領料人" at bounding box center [342, 184] width 273 height 24
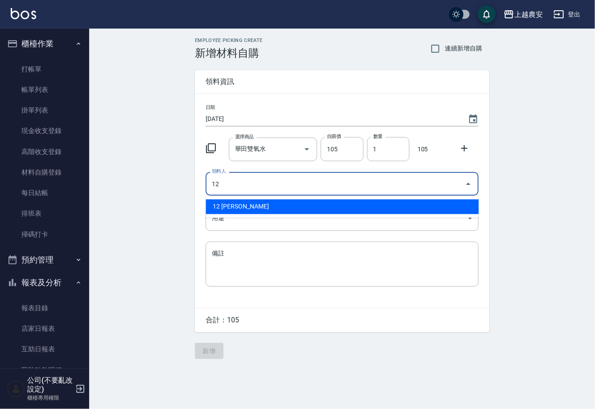
click at [228, 207] on li "12 [PERSON_NAME]" at bounding box center [342, 206] width 273 height 15
type input "12 [PERSON_NAME]"
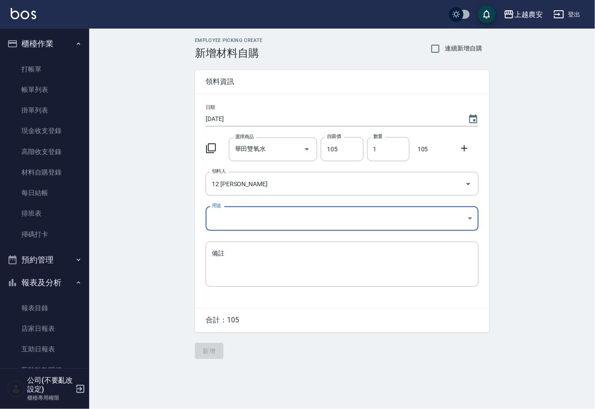
click at [224, 223] on body "上越農安 登出 櫃檯作業 打帳單 帳單列表 掛單列表 現金收支登錄 高階收支登錄 材料自購登錄 每日結帳 排班表 掃碼打卡 預約管理 預約管理 單日預約紀錄 …" at bounding box center [297, 204] width 595 height 409
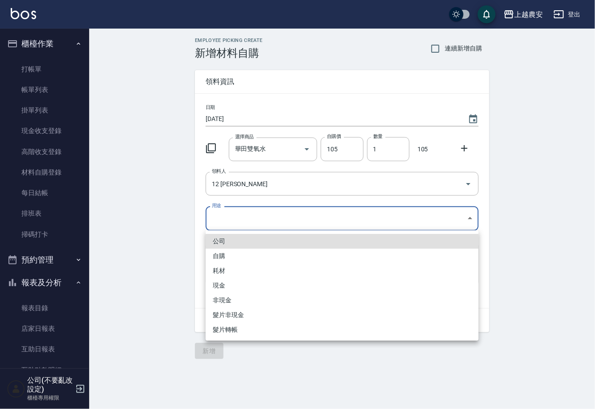
click at [227, 253] on li "自購" at bounding box center [342, 255] width 273 height 15
type input "自購"
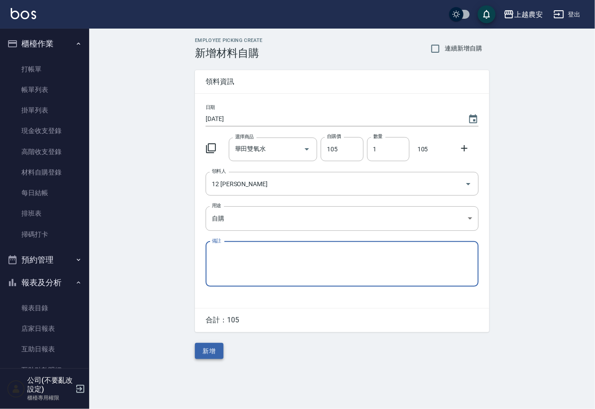
click at [219, 348] on button "新增" at bounding box center [209, 351] width 29 height 17
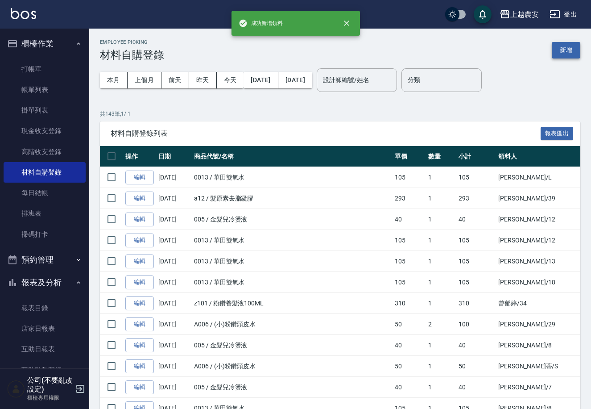
click at [573, 48] on button "新增" at bounding box center [566, 50] width 29 height 17
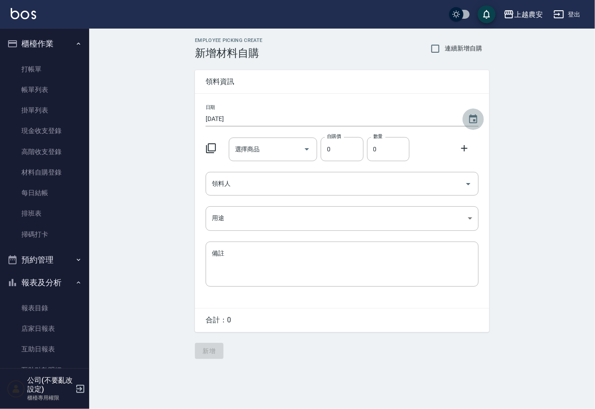
click at [472, 118] on icon "Choose date, selected date is 2025-08-18" at bounding box center [473, 119] width 11 height 11
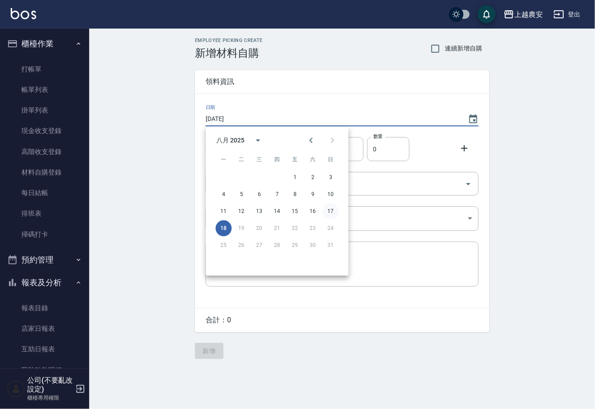
click at [329, 209] on button "17" at bounding box center [330, 211] width 16 height 16
type input "[DATE]"
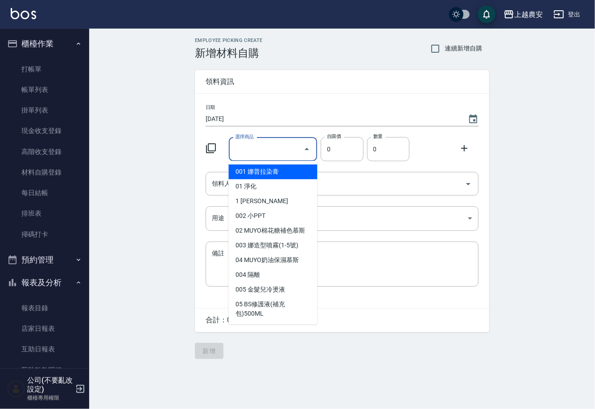
click at [252, 151] on input "選擇商品" at bounding box center [266, 149] width 67 height 16
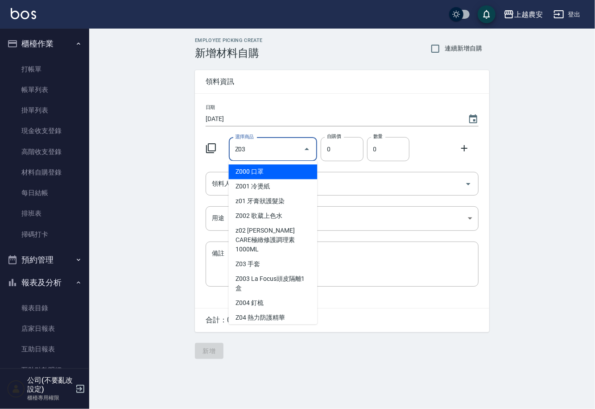
type input "手套"
type input "20"
type input "1"
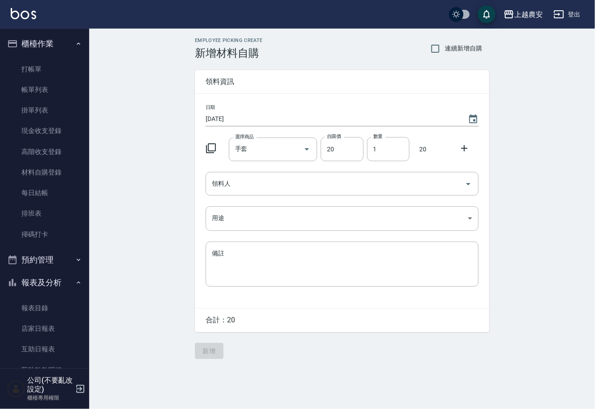
click at [251, 199] on div "日期 [DATE] 選擇商品 手套 選擇商品 自購價 20 自購價 數量 1 數量 20 領料人 領料人 用途 ​ 用途 備註 x 備註" at bounding box center [342, 201] width 294 height 214
click at [250, 190] on input "領料人" at bounding box center [336, 184] width 252 height 16
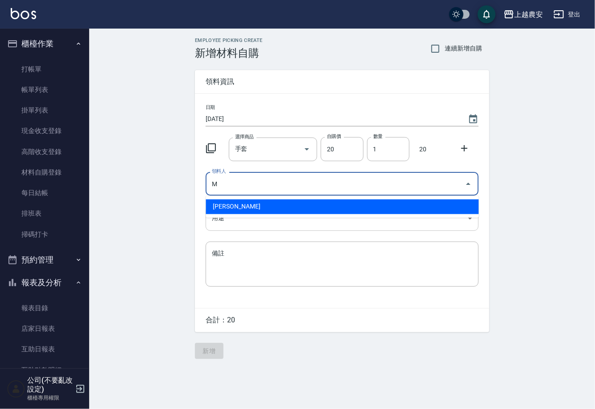
drag, startPoint x: 239, startPoint y: 203, endPoint x: 229, endPoint y: 220, distance: 19.6
click at [239, 203] on li "[PERSON_NAME]" at bounding box center [342, 206] width 273 height 15
type input "[PERSON_NAME]"
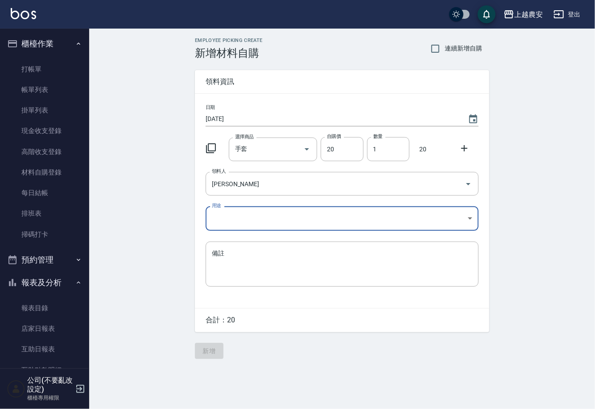
click at [228, 222] on body "上越農安 登出 櫃檯作業 打帳單 帳單列表 掛單列表 現金收支登錄 高階收支登錄 材料自購登錄 每日結帳 排班表 掃碼打卡 預約管理 預約管理 單日預約紀錄 …" at bounding box center [297, 204] width 595 height 409
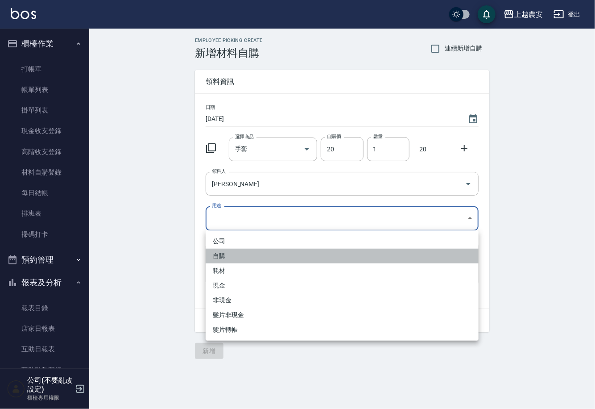
click at [224, 256] on li "自購" at bounding box center [342, 255] width 273 height 15
type input "自購"
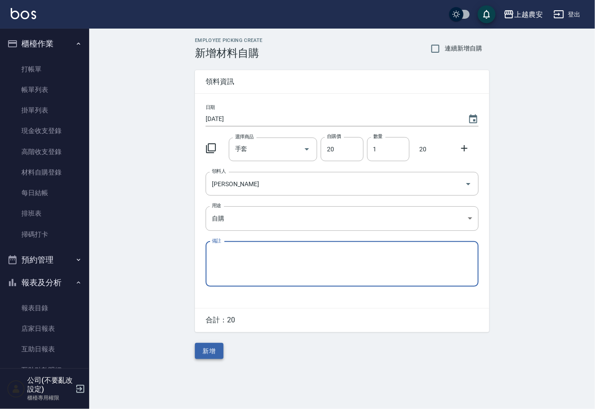
click at [221, 348] on button "新增" at bounding box center [209, 351] width 29 height 17
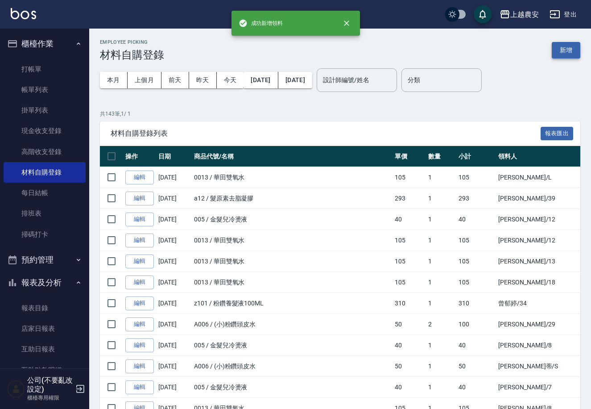
click at [573, 52] on button "新增" at bounding box center [566, 50] width 29 height 17
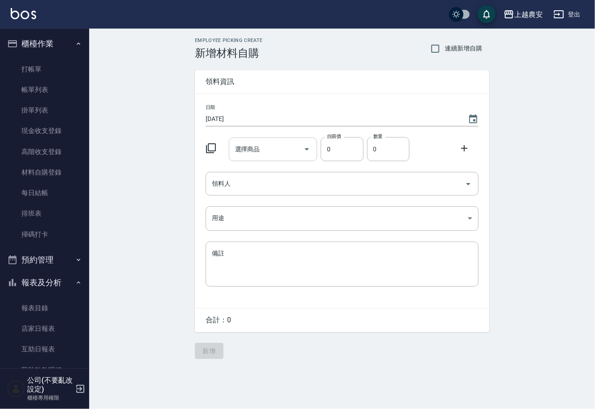
click at [266, 152] on input "選擇商品" at bounding box center [266, 149] width 67 height 16
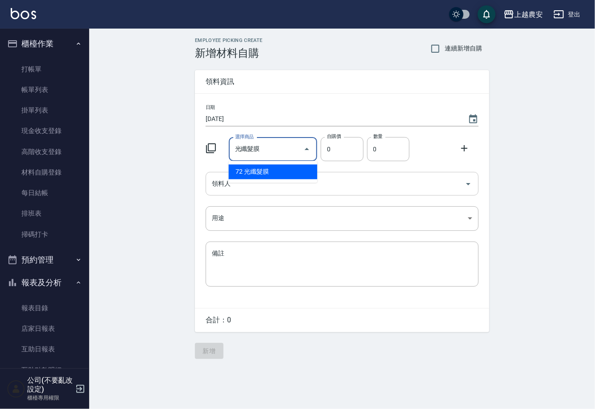
click at [266, 174] on li "72 光纖髮膜" at bounding box center [273, 171] width 89 height 15
type input "光纖髮膜"
type input "450"
type input "1"
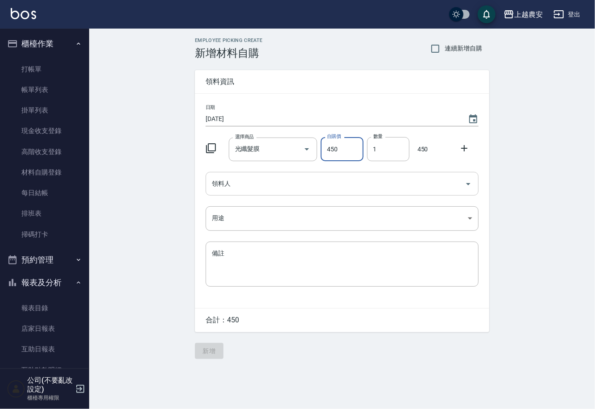
click at [244, 193] on div "領料人" at bounding box center [342, 184] width 273 height 24
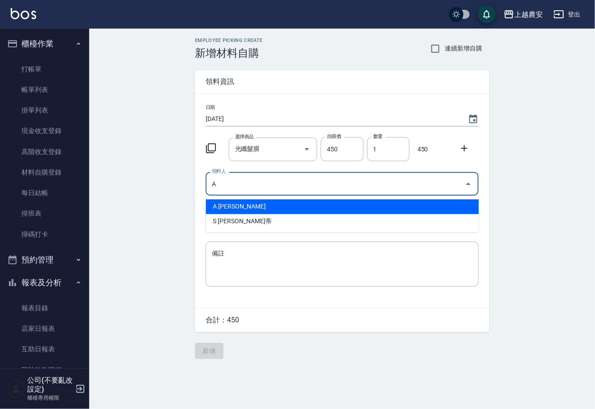
drag, startPoint x: 240, startPoint y: 207, endPoint x: 231, endPoint y: 222, distance: 17.4
click at [240, 207] on li "A [PERSON_NAME]" at bounding box center [342, 206] width 273 height 15
type input "A [PERSON_NAME]"
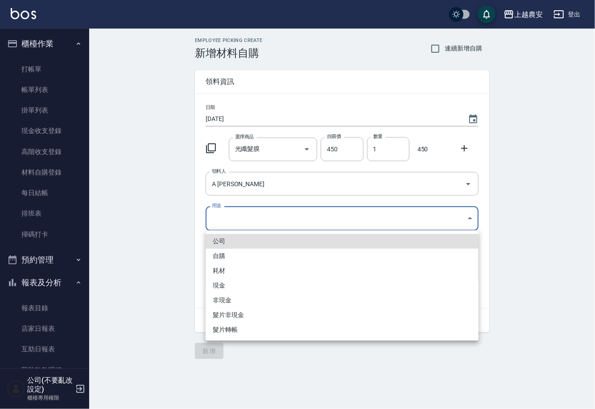
drag, startPoint x: 231, startPoint y: 222, endPoint x: 218, endPoint y: 245, distance: 27.2
click at [228, 227] on body "上越農安 登出 櫃檯作業 打帳單 帳單列表 掛單列表 現金收支登錄 高階收支登錄 材料自購登錄 每日結帳 排班表 掃碼打卡 預約管理 預約管理 單日預約紀錄 …" at bounding box center [297, 204] width 595 height 409
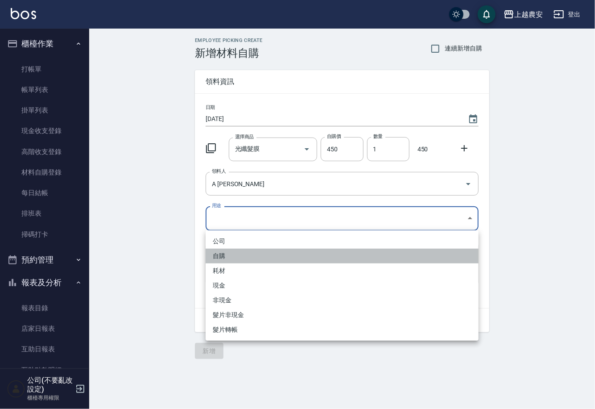
click at [221, 256] on li "自購" at bounding box center [342, 255] width 273 height 15
type input "自購"
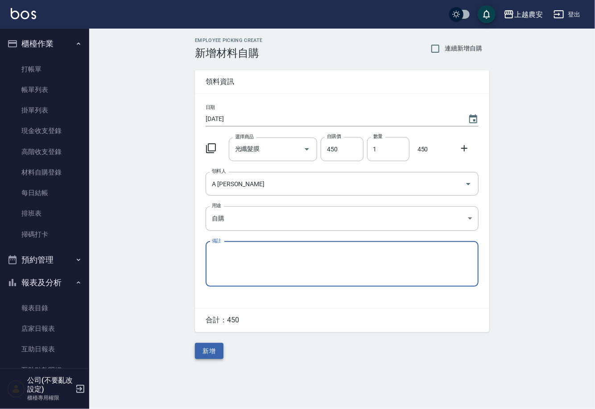
click at [212, 350] on button "新增" at bounding box center [209, 351] width 29 height 17
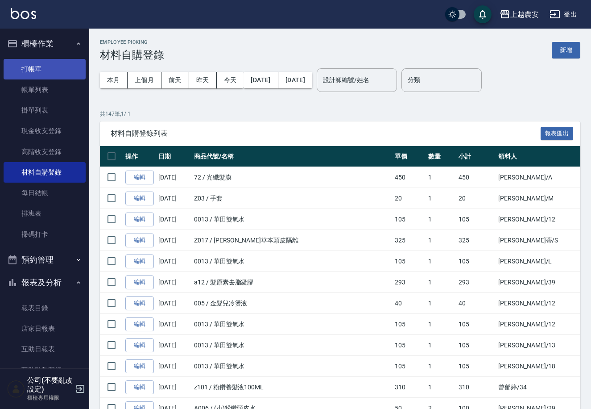
click at [40, 69] on link "打帳單" at bounding box center [45, 69] width 82 height 21
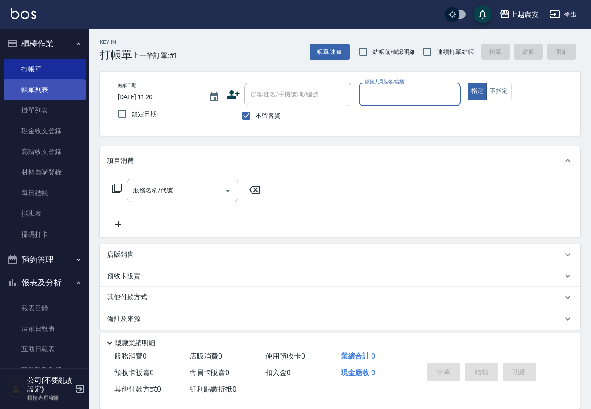
click at [51, 92] on link "帳單列表" at bounding box center [45, 89] width 82 height 21
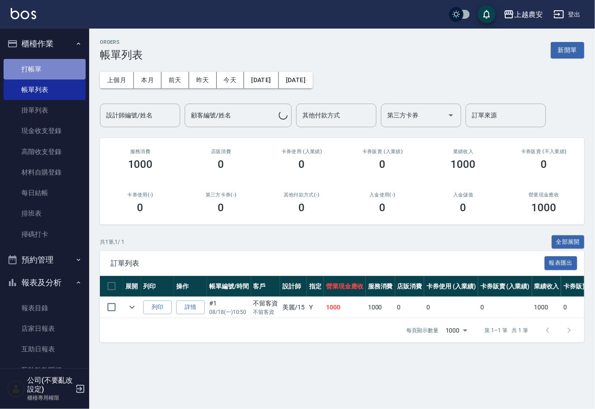
click at [55, 74] on link "打帳單" at bounding box center [45, 69] width 82 height 21
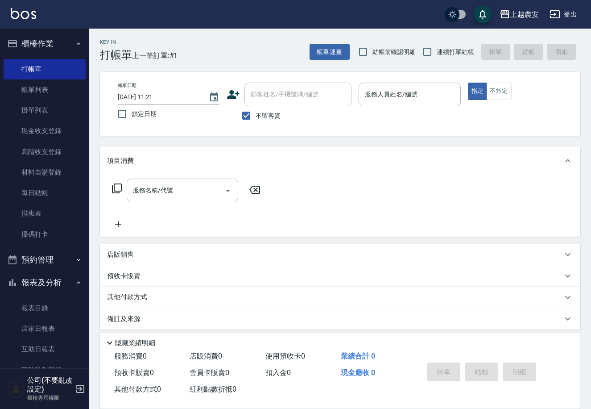
click at [265, 122] on label "不留客資" at bounding box center [259, 115] width 44 height 19
click at [256, 122] on input "不留客資" at bounding box center [246, 115] width 19 height 19
checkbox input "false"
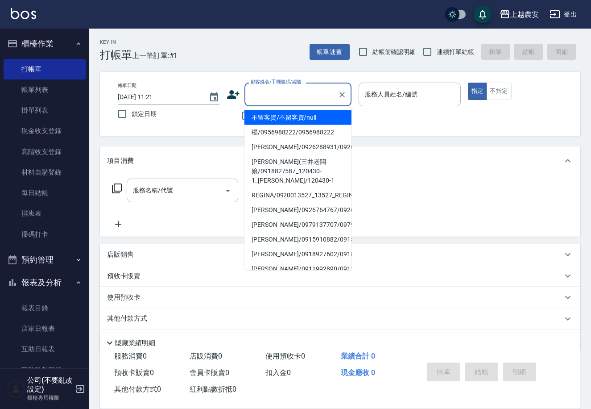
click at [273, 94] on input "顧客姓名/手機號碼/編號" at bounding box center [291, 95] width 86 height 16
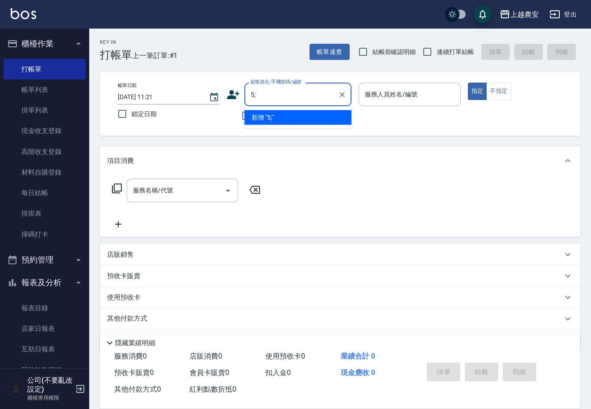
type input "5"
click at [285, 114] on li "[PERSON_NAME]/0953617370/0953617370" at bounding box center [297, 117] width 107 height 15
type input "[PERSON_NAME]/0953617370/0953617370"
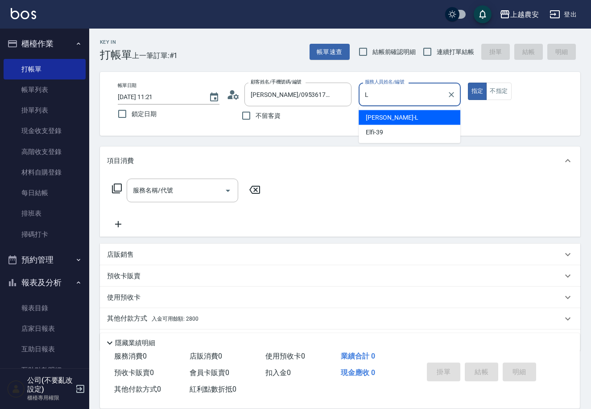
click at [363, 118] on div "[PERSON_NAME]" at bounding box center [410, 117] width 102 height 15
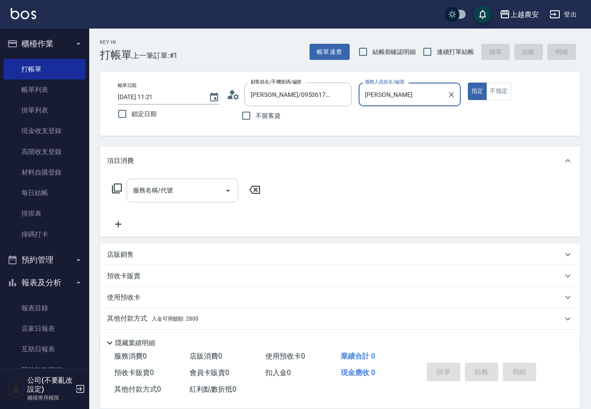
type input "[PERSON_NAME]"
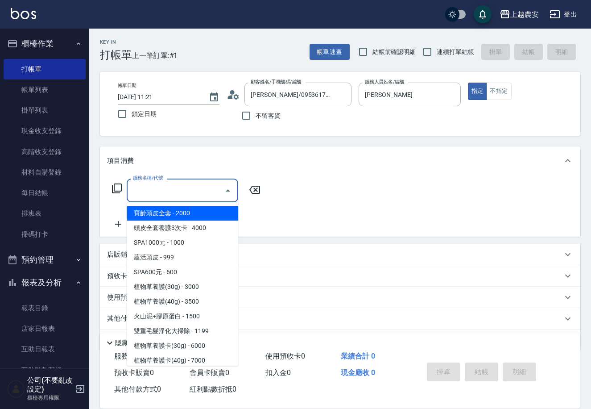
click at [162, 186] on div "服務名稱/代號 服務名稱/代號" at bounding box center [183, 190] width 112 height 24
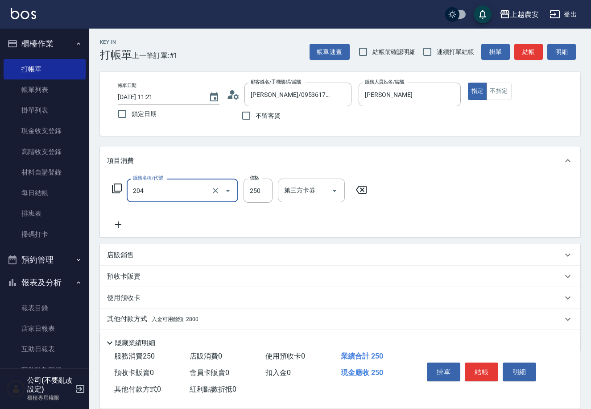
type input "梳髮(204)"
type input "200"
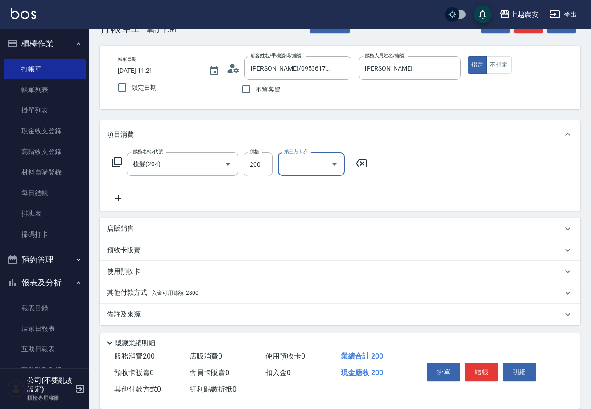
click at [125, 295] on p "其他付款方式 入金可用餘額: 2800" at bounding box center [152, 293] width 91 height 10
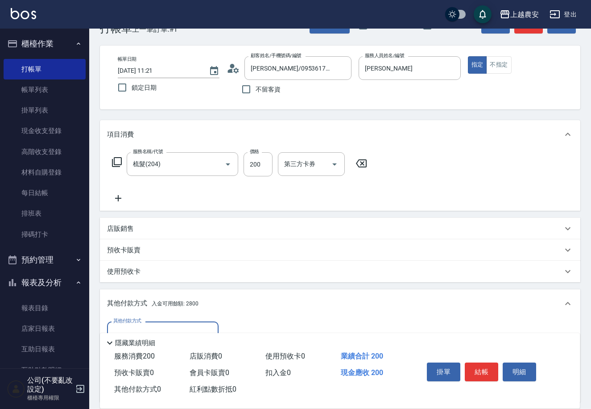
scroll to position [131, 0]
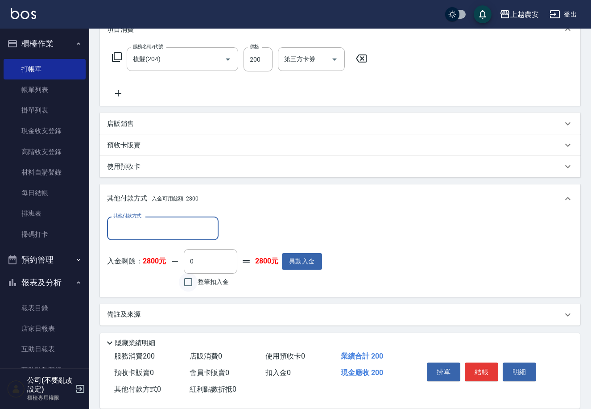
click at [186, 277] on input "整筆扣入金" at bounding box center [188, 282] width 19 height 19
checkbox input "true"
type input "200"
click at [477, 367] on button "結帳" at bounding box center [481, 371] width 33 height 19
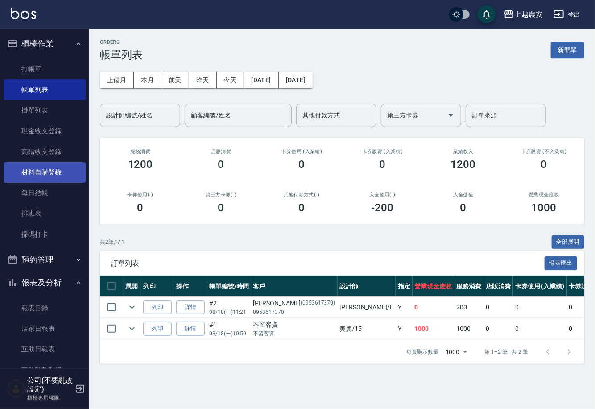
click at [54, 172] on link "材料自購登錄" at bounding box center [45, 172] width 82 height 21
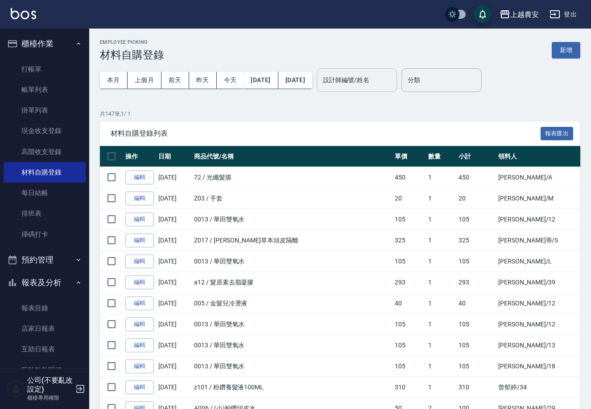
click at [393, 72] on input "設計師編號/姓名" at bounding box center [357, 80] width 72 height 16
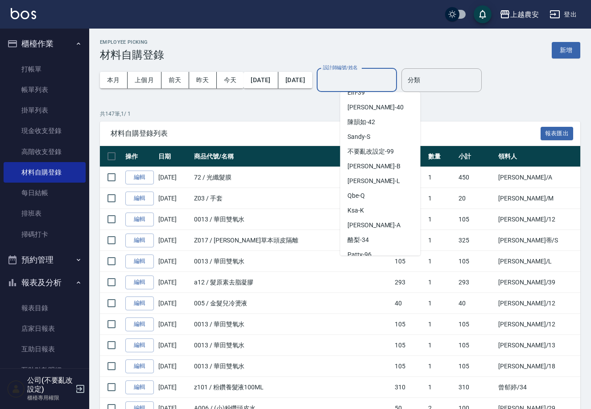
scroll to position [388, 0]
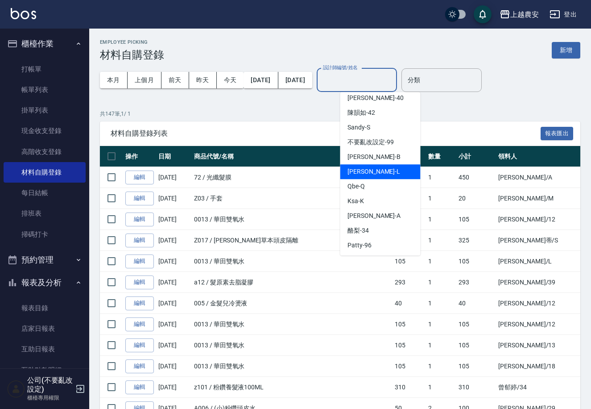
click at [378, 177] on div "[PERSON_NAME]" at bounding box center [380, 171] width 80 height 15
type input "[PERSON_NAME]"
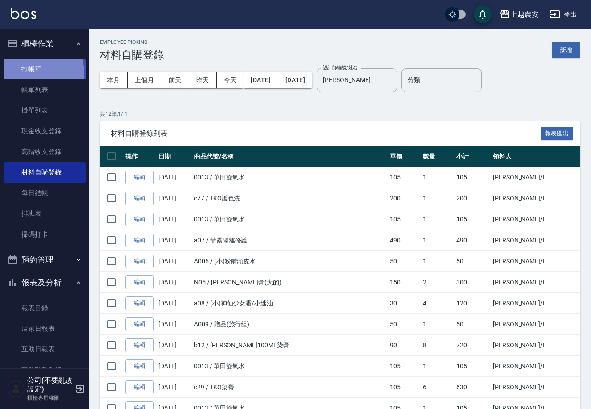
click at [25, 74] on link "打帳單" at bounding box center [45, 69] width 82 height 21
